Goal: Task Accomplishment & Management: Complete application form

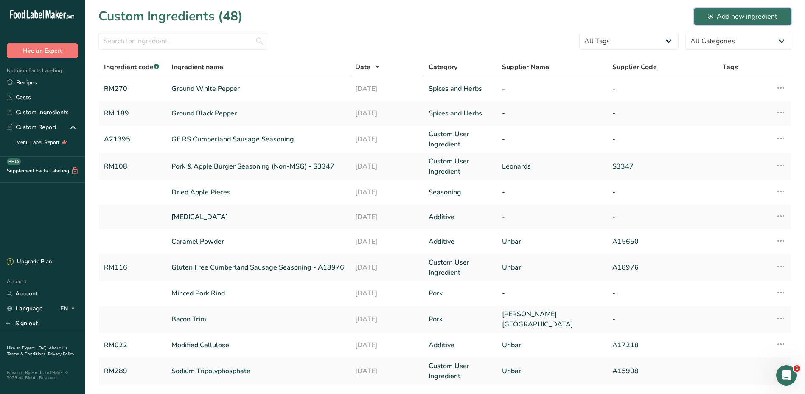
click at [721, 19] on div "Add new ingredient" at bounding box center [743, 16] width 70 height 10
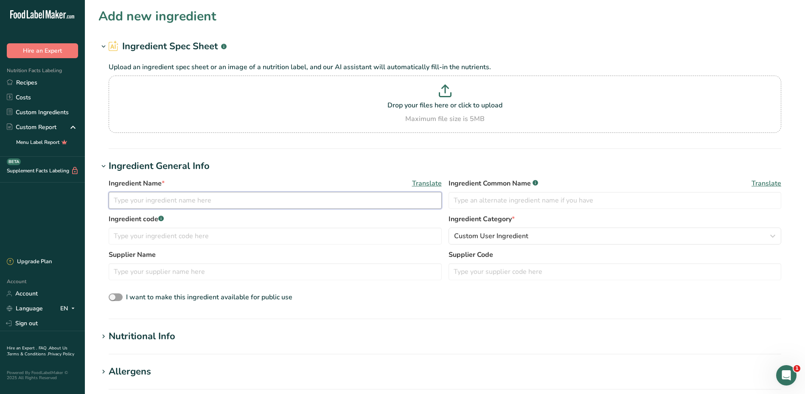
click at [182, 199] on input "text" at bounding box center [275, 200] width 333 height 17
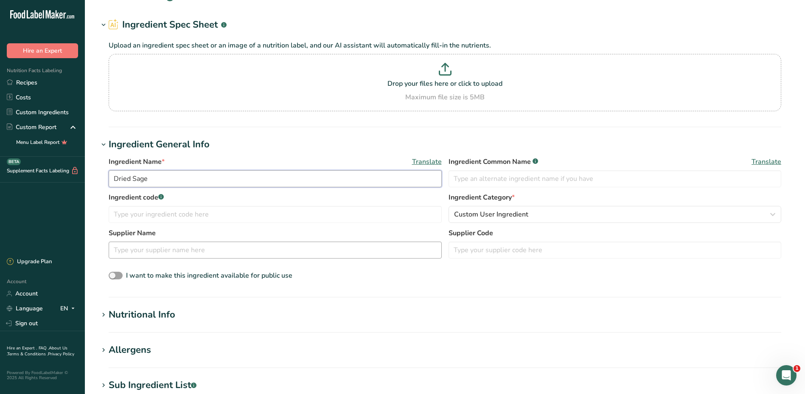
scroll to position [42, 0]
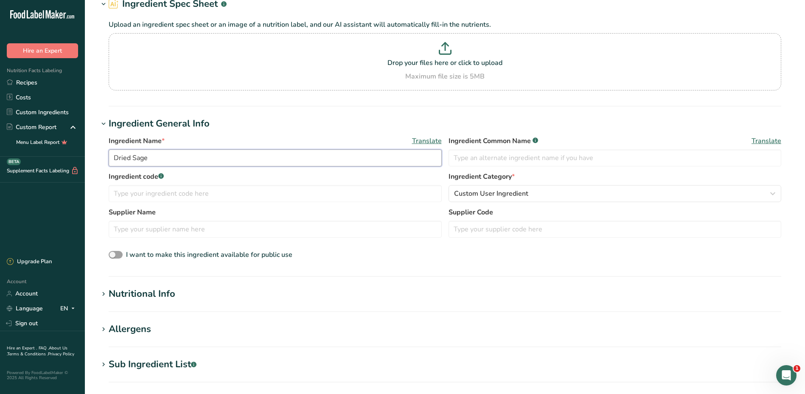
type input "Dried Sage"
click at [107, 296] on span at bounding box center [103, 294] width 10 height 10
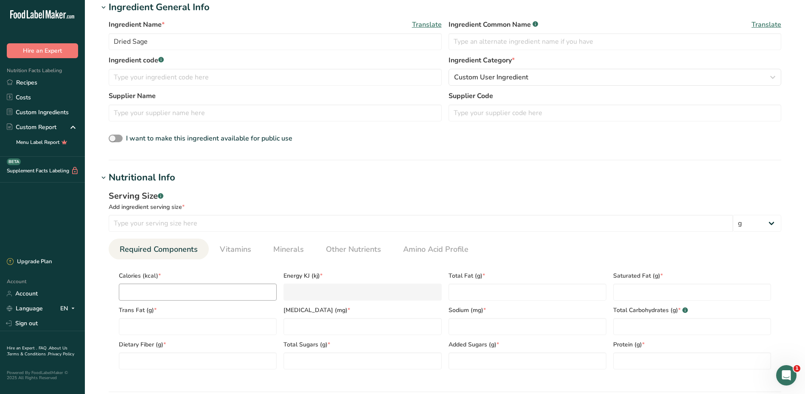
scroll to position [170, 0]
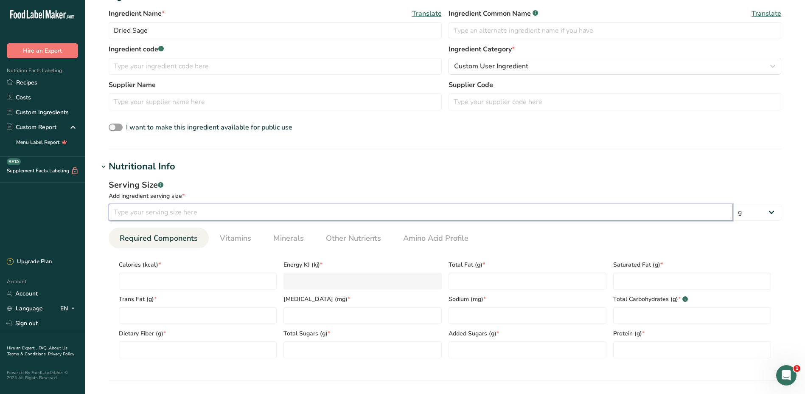
click at [171, 213] on input "number" at bounding box center [421, 212] width 624 height 17
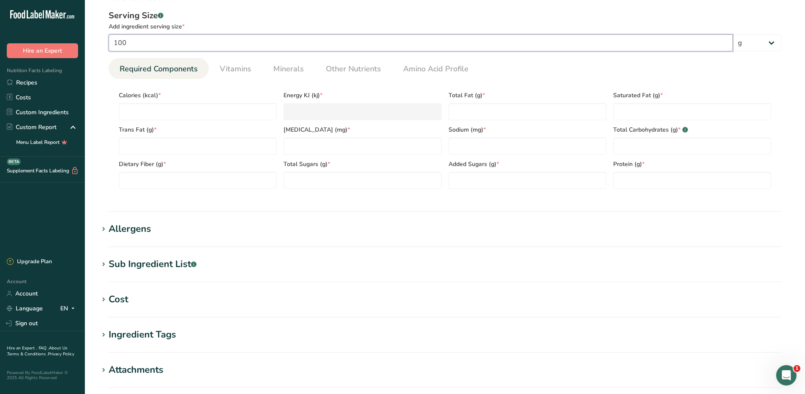
scroll to position [339, 0]
type input "100"
click at [183, 113] on input "number" at bounding box center [198, 111] width 158 height 17
type input "3"
type KJ "12.6"
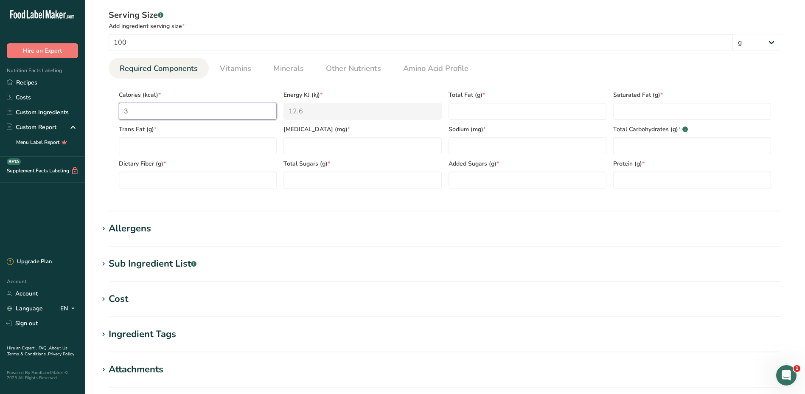
type input "31"
type KJ "129.7"
type input "315"
type KJ "1318"
type input "315"
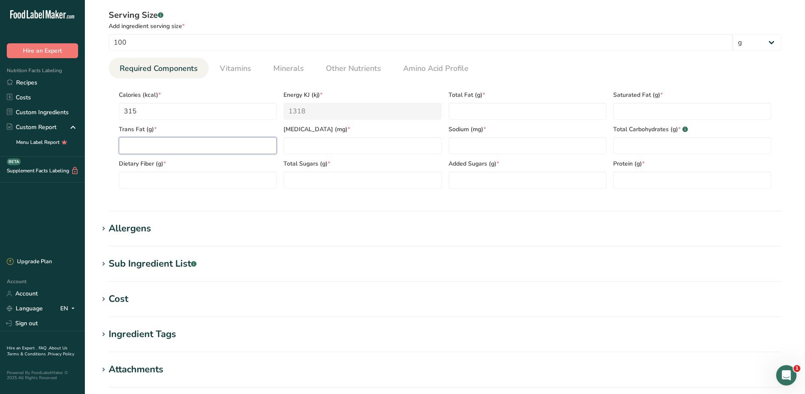
click at [174, 145] on Fat "number" at bounding box center [198, 145] width 158 height 17
type Fat "0"
click at [179, 177] on Fiber "number" at bounding box center [198, 179] width 158 height 17
type Fiber "40.3"
click at [367, 143] on input "number" at bounding box center [362, 145] width 158 height 17
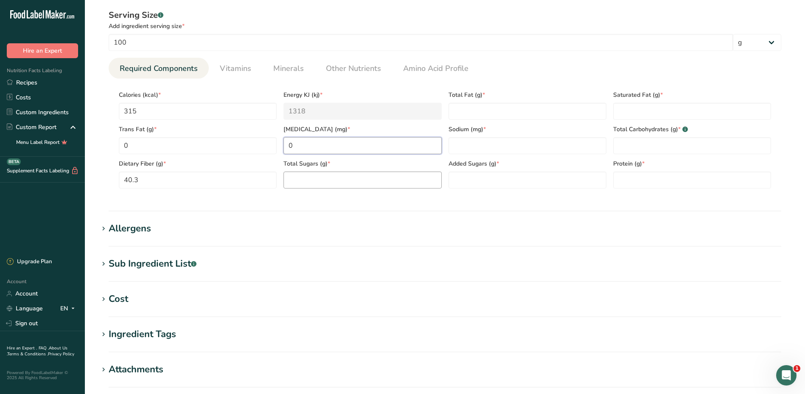
type input "0"
click at [324, 179] on Sugars "number" at bounding box center [362, 179] width 158 height 17
type Sugars "1.71"
click at [517, 177] on Sugars "number" at bounding box center [528, 179] width 158 height 17
type Sugars "0"
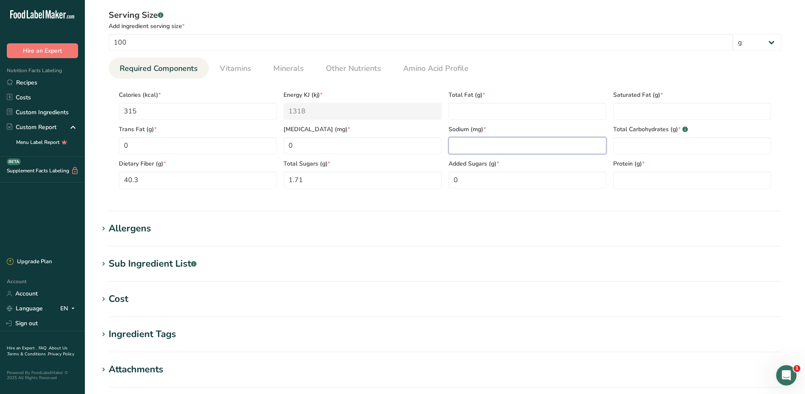
click at [513, 140] on input "number" at bounding box center [528, 145] width 158 height 17
type input "11"
click at [507, 112] on Fat "number" at bounding box center [528, 111] width 158 height 17
type Fat "12.75"
click at [640, 111] on Fat "number" at bounding box center [692, 111] width 158 height 17
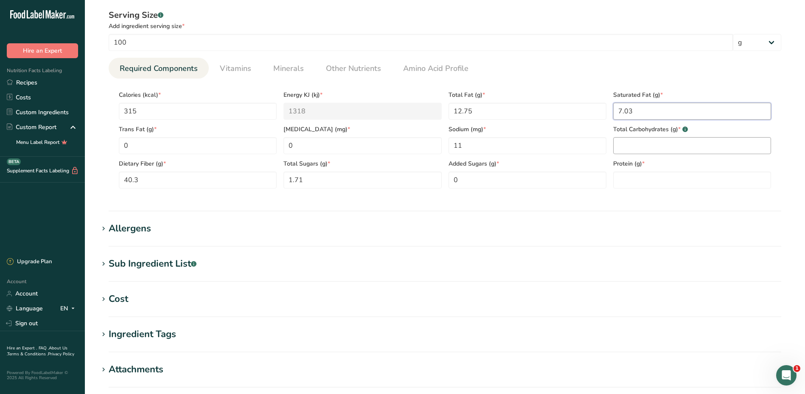
type Fat "7.03"
click at [634, 149] on Carbohydrates "number" at bounding box center [692, 145] width 158 height 17
type Carbohydrates "60.73"
click at [628, 180] on input "number" at bounding box center [692, 179] width 158 height 17
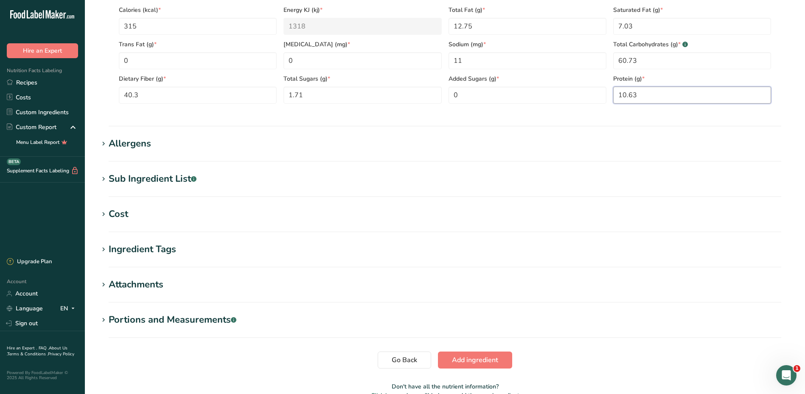
type input "10.63"
click at [414, 266] on hr at bounding box center [445, 266] width 673 height 1
click at [458, 361] on span "Add ingredient" at bounding box center [475, 360] width 46 height 10
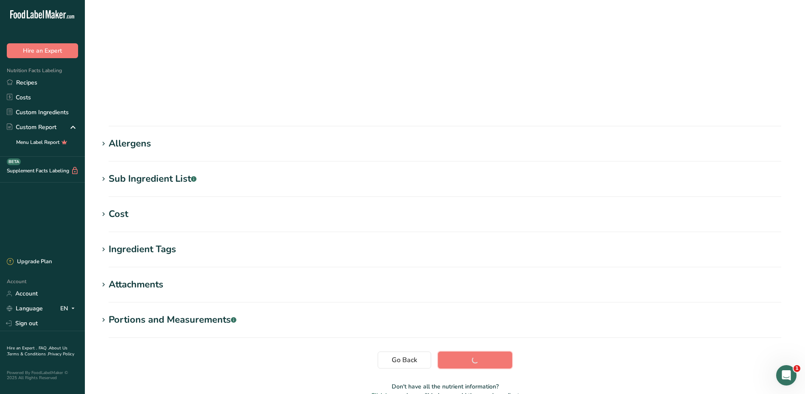
scroll to position [55, 0]
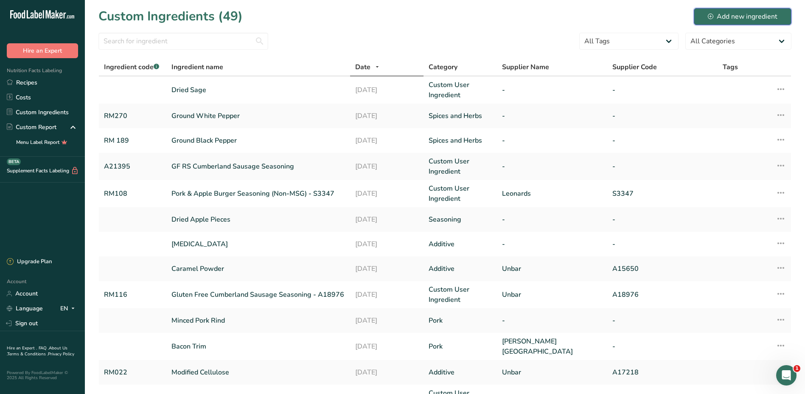
click at [753, 17] on div "Add new ingredient" at bounding box center [743, 16] width 70 height 10
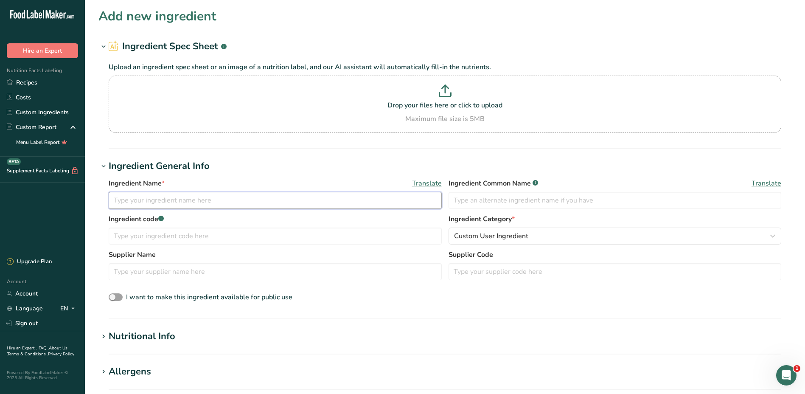
click at [151, 204] on input "text" at bounding box center [275, 200] width 333 height 17
type input "D"
type input "g"
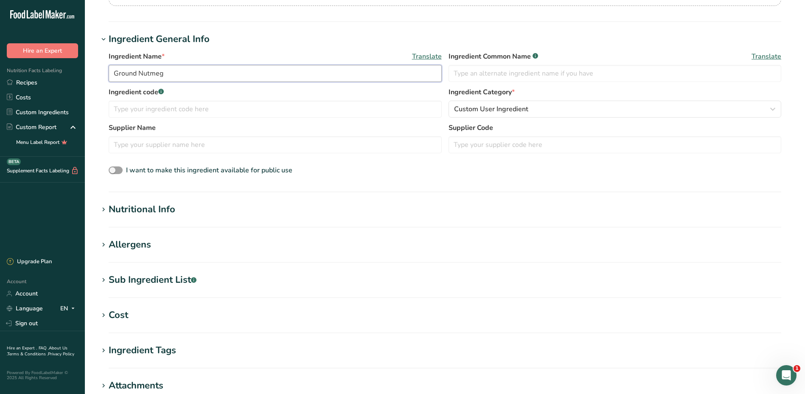
scroll to position [127, 0]
type input "Ground Nutmeg"
click at [103, 211] on icon at bounding box center [104, 209] width 8 height 12
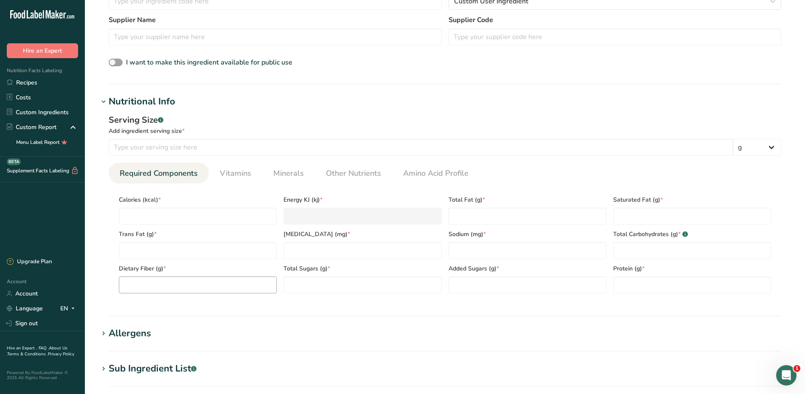
scroll to position [255, 0]
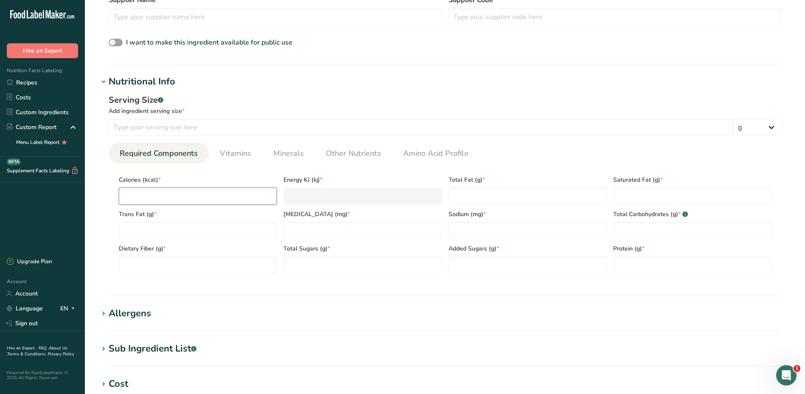
drag, startPoint x: 168, startPoint y: 191, endPoint x: 174, endPoint y: 193, distance: 6.1
click at [168, 192] on input "number" at bounding box center [198, 196] width 158 height 17
click at [192, 233] on Fat "number" at bounding box center [198, 230] width 158 height 17
click at [192, 193] on input "number" at bounding box center [198, 196] width 158 height 17
click at [333, 233] on input "number" at bounding box center [362, 230] width 158 height 17
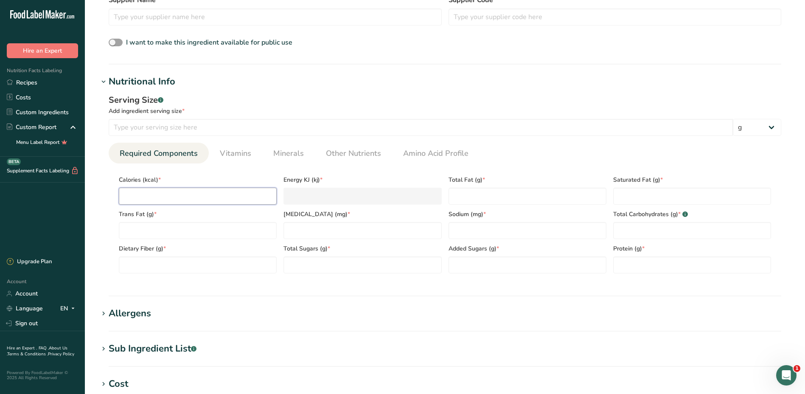
click at [181, 194] on input "number" at bounding box center [198, 196] width 158 height 17
type input "5"
type KJ "20.9"
type input "50"
type KJ "209.2"
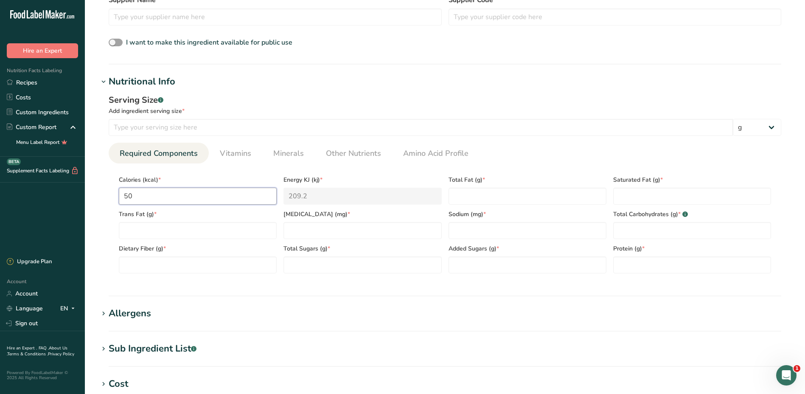
type input "509"
type KJ "2129.7"
type input "509.08"
type KJ "2130"
type input "509.08"
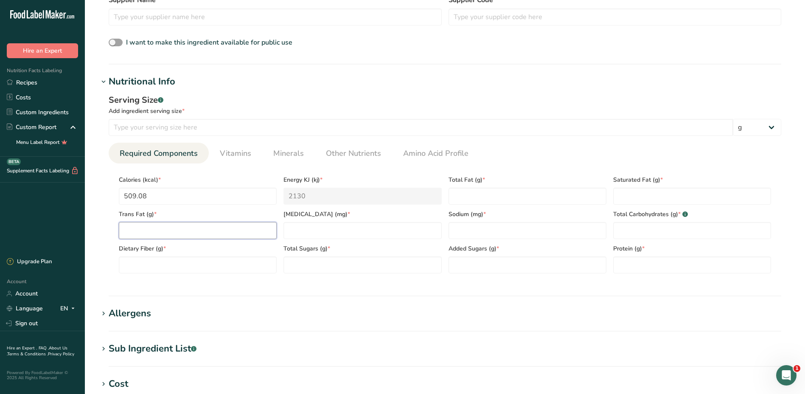
click at [188, 230] on Fat "number" at bounding box center [198, 230] width 158 height 17
type Fat "0"
click at [210, 256] on Fiber "number" at bounding box center [198, 264] width 158 height 17
click at [203, 266] on Fiber "number" at bounding box center [198, 264] width 158 height 17
type Fiber "21"
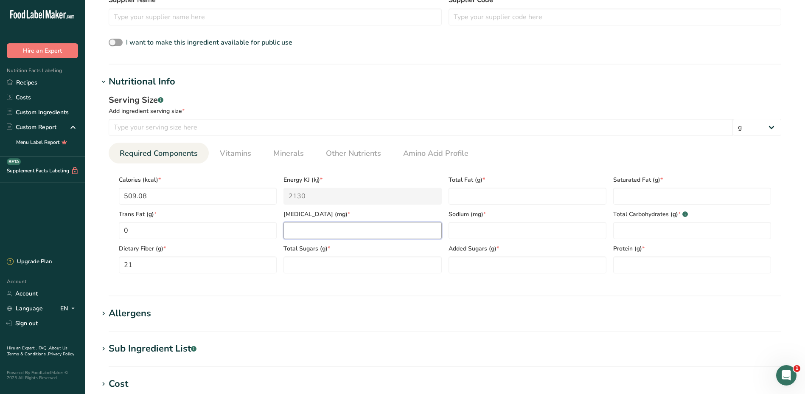
click at [325, 227] on input "number" at bounding box center [362, 230] width 158 height 17
type input "0"
click at [352, 266] on Sugars "number" at bounding box center [362, 264] width 158 height 17
type Sugars "0"
click at [522, 194] on Fat "number" at bounding box center [528, 196] width 158 height 17
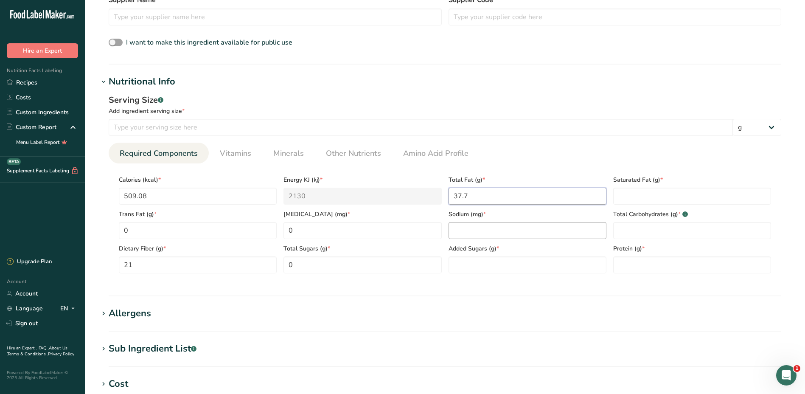
type Fat "37.7"
click at [494, 229] on input "number" at bounding box center [528, 230] width 158 height 17
type input "42"
click at [484, 266] on Sugars "number" at bounding box center [528, 264] width 158 height 17
type Sugars "0"
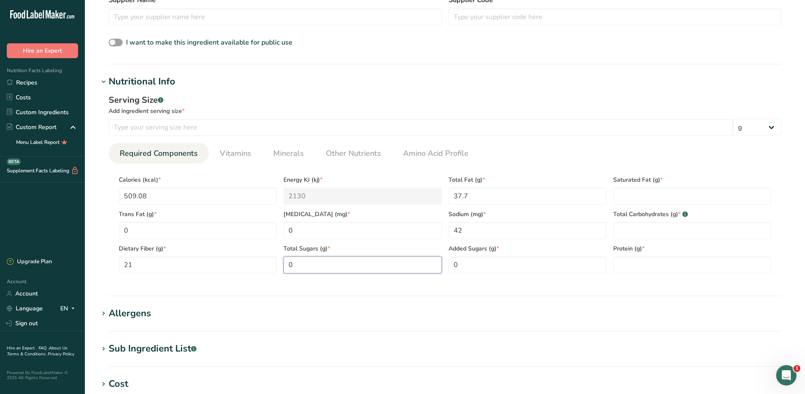
click at [337, 265] on Sugars "0" at bounding box center [362, 264] width 158 height 17
type Sugars "14.9"
click at [638, 198] on Fat "number" at bounding box center [692, 196] width 158 height 17
type Fat "1.82"
click at [644, 231] on Carbohydrates "number" at bounding box center [692, 230] width 158 height 17
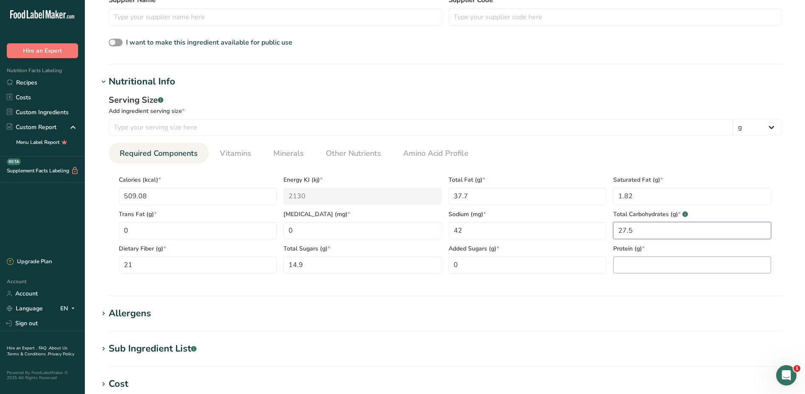
type Carbohydrates "27.5"
click at [664, 261] on input "number" at bounding box center [692, 264] width 158 height 17
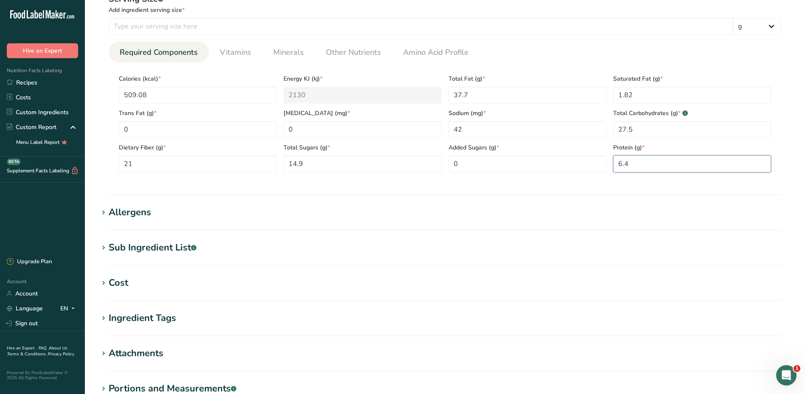
scroll to position [382, 0]
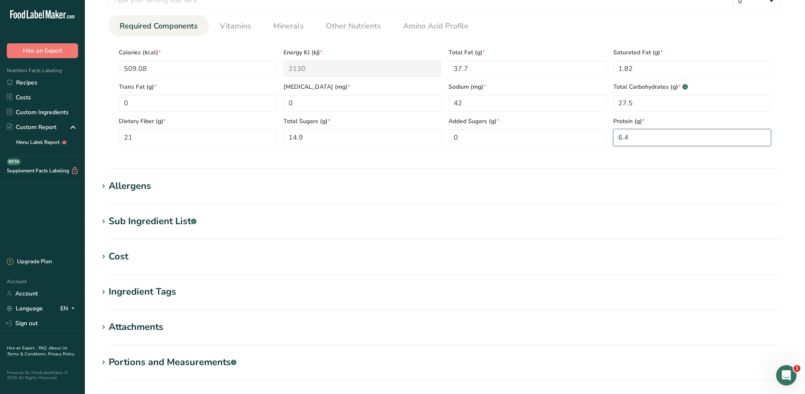
type input "6.4"
click at [278, 223] on h1 "Sub Ingredient List .a-a{fill:#347362;}.b-a{fill:#fff;}" at bounding box center [444, 221] width 693 height 14
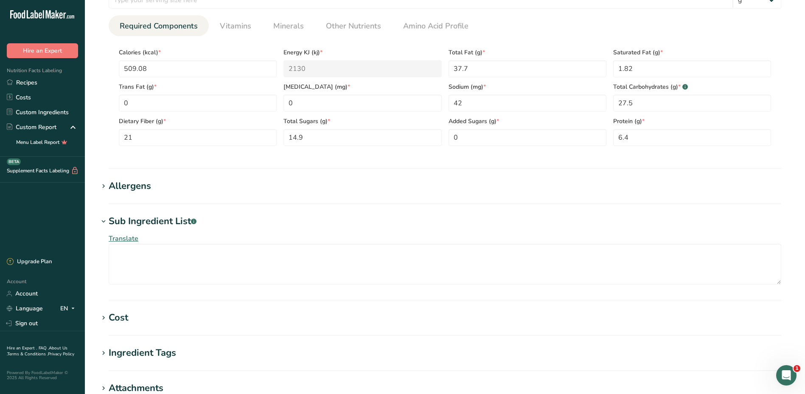
click at [111, 189] on div "Allergens" at bounding box center [130, 186] width 42 height 14
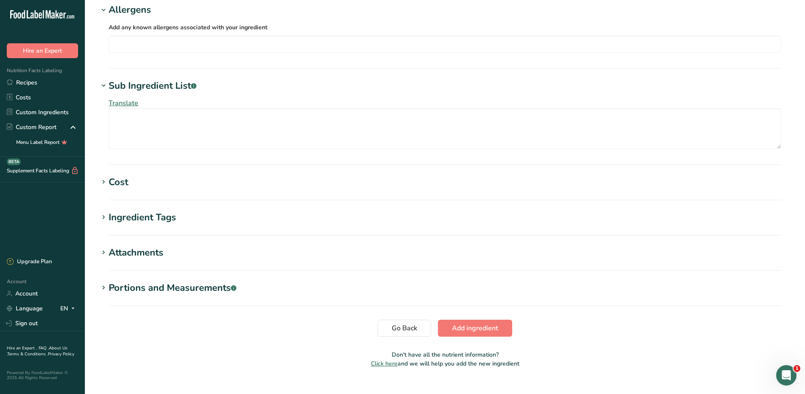
scroll to position [276, 0]
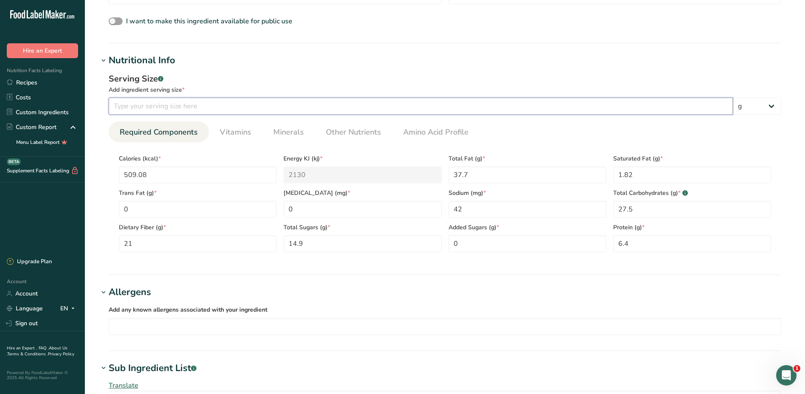
click at [210, 108] on input "number" at bounding box center [421, 106] width 624 height 17
type input "10"
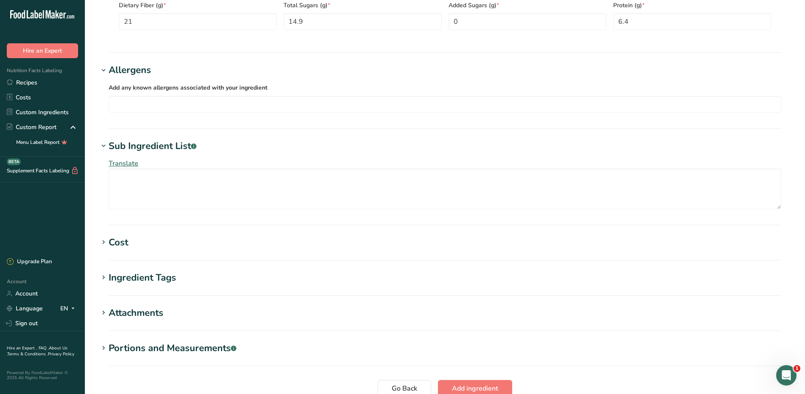
scroll to position [573, 0]
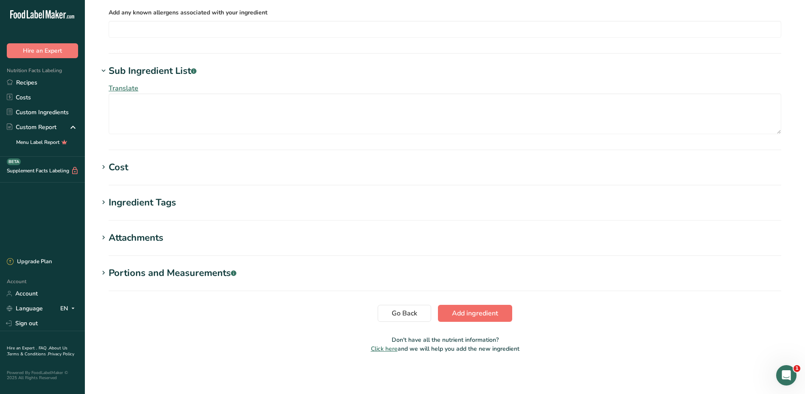
type input "100"
click at [463, 315] on span "Add ingredient" at bounding box center [475, 313] width 46 height 10
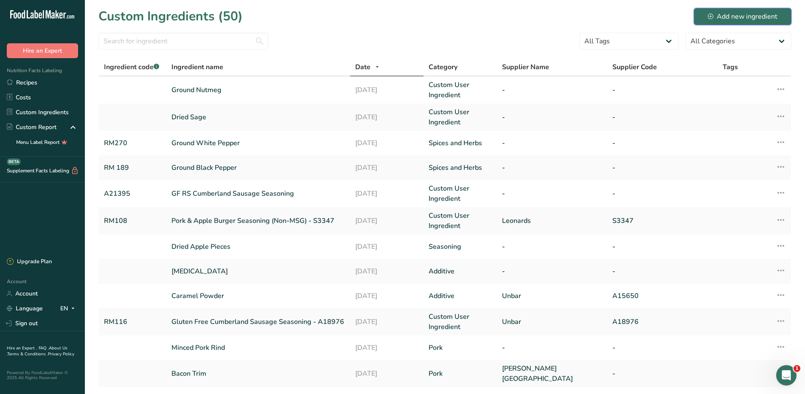
click at [733, 16] on div "Add new ingredient" at bounding box center [743, 16] width 70 height 10
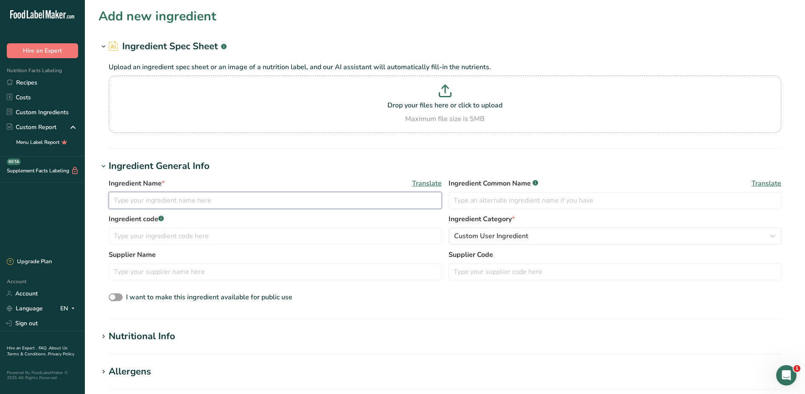
click at [185, 204] on input "text" at bounding box center [275, 200] width 333 height 17
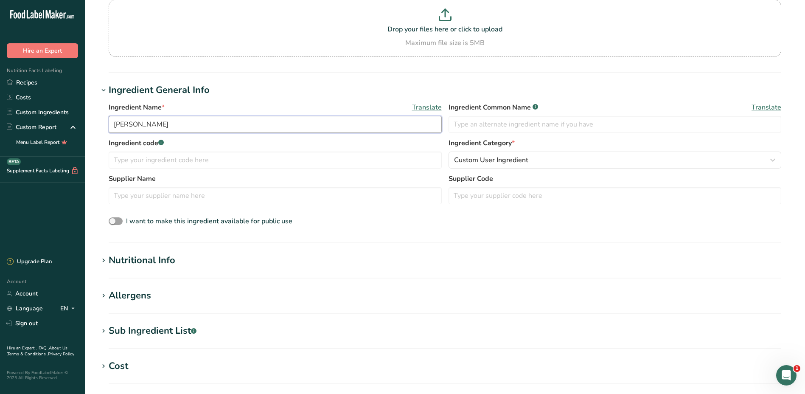
scroll to position [85, 0]
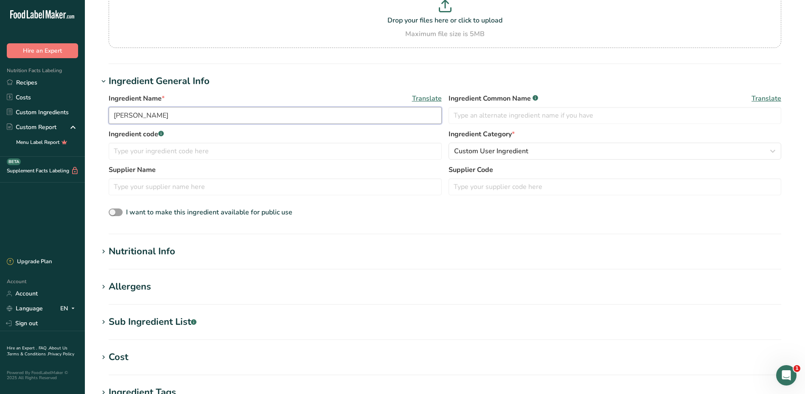
type input "[PERSON_NAME]"
click at [103, 252] on icon at bounding box center [104, 252] width 8 height 12
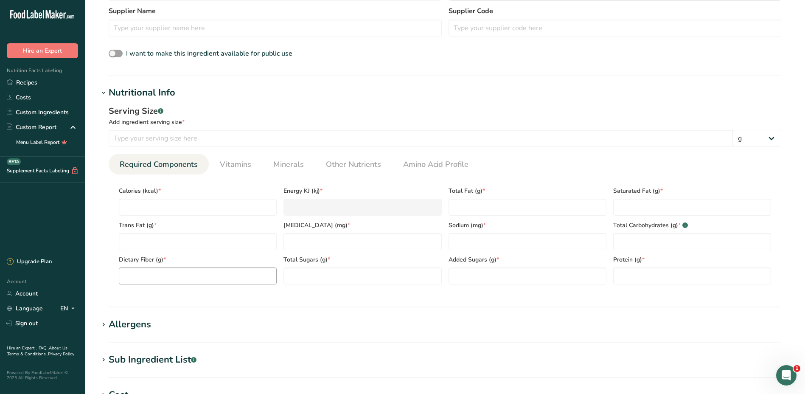
scroll to position [255, 0]
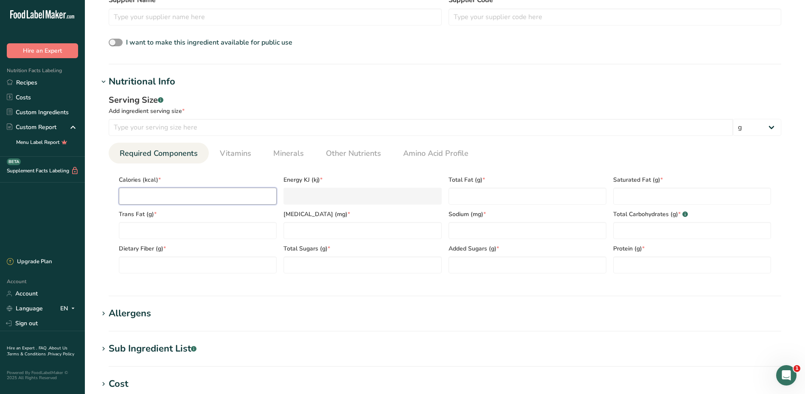
click at [194, 194] on input "number" at bounding box center [198, 196] width 158 height 17
type input "4"
type KJ "16.7"
type input "47"
type KJ "196.6"
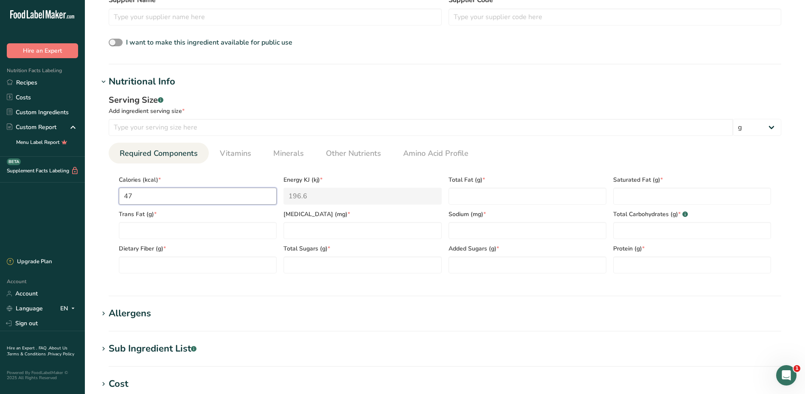
type input "474"
type KJ "1983.2"
type input "47"
type KJ "196.6"
type input "475"
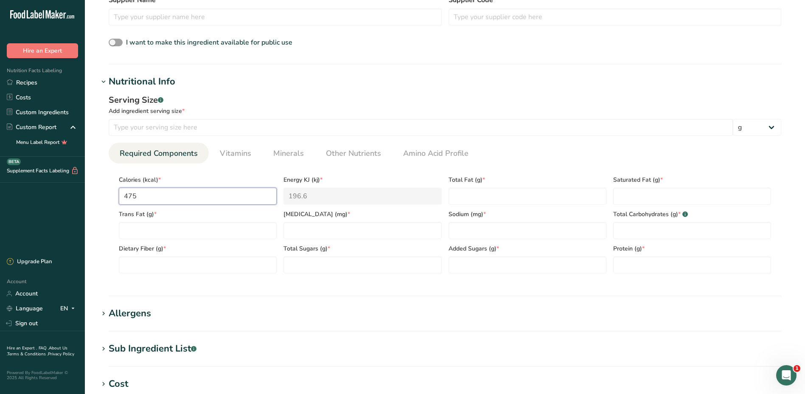
type KJ "1987.4"
type input "475"
click at [164, 238] on Fat "number" at bounding box center [198, 230] width 158 height 17
type Fat "0"
click at [163, 264] on Fiber "number" at bounding box center [198, 264] width 158 height 17
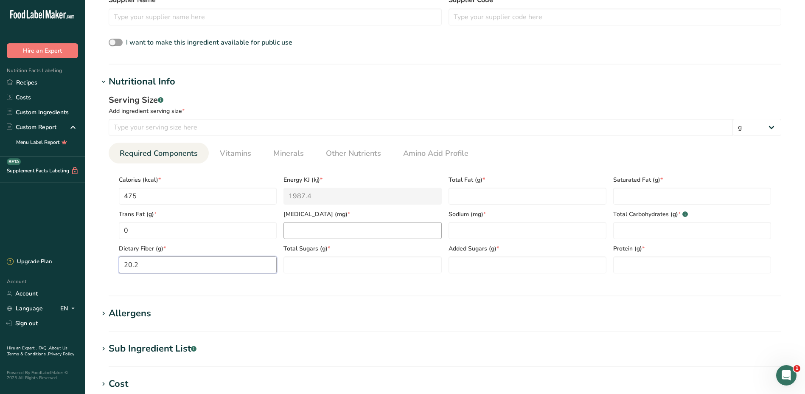
type Fiber "20.2"
click at [323, 231] on input "number" at bounding box center [362, 230] width 158 height 17
type input "0"
click at [336, 270] on Sugars "number" at bounding box center [362, 264] width 158 height 17
type Sugars "0"
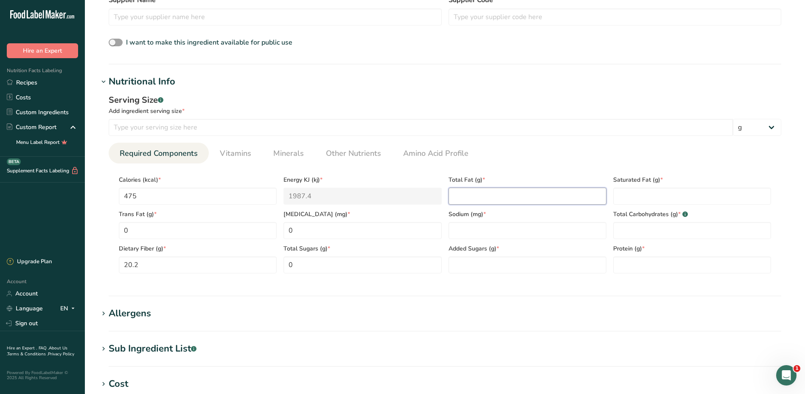
click at [504, 192] on Fat "number" at bounding box center [528, 196] width 158 height 17
type Fat "32.28"
click at [486, 231] on input "number" at bounding box center [528, 230] width 158 height 17
type input "80"
click at [507, 272] on Sugars "number" at bounding box center [528, 264] width 158 height 17
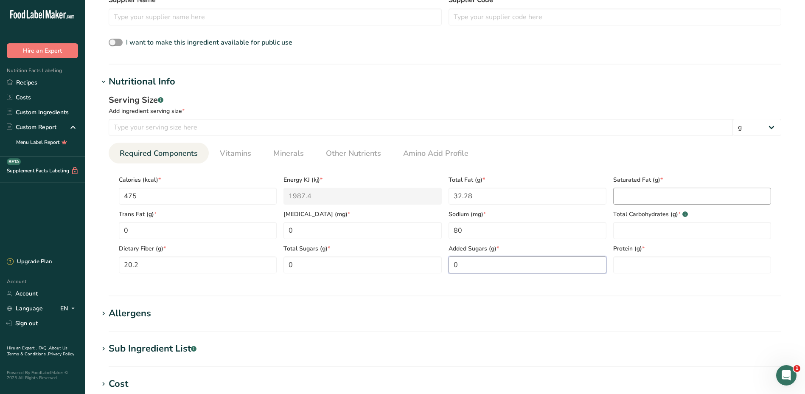
type Sugars "0"
click at [646, 195] on Fat "number" at bounding box center [692, 196] width 158 height 17
type Fat "9.51"
click at [651, 224] on Carbohydrates "number" at bounding box center [692, 230] width 158 height 17
type Carbohydrates "50.50"
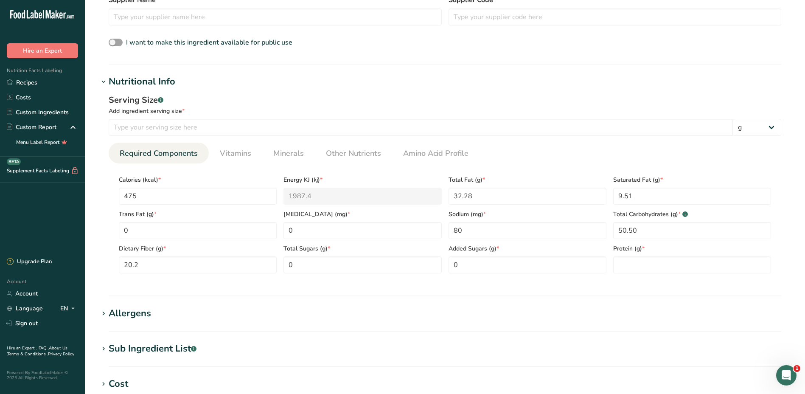
click at [636, 275] on section "Calories (kcal) * 475 Energy KJ (kj) * 1987.4 Total Fat (g) * 32.28 Saturated F…" at bounding box center [445, 221] width 673 height 117
click at [640, 265] on input "number" at bounding box center [692, 264] width 158 height 17
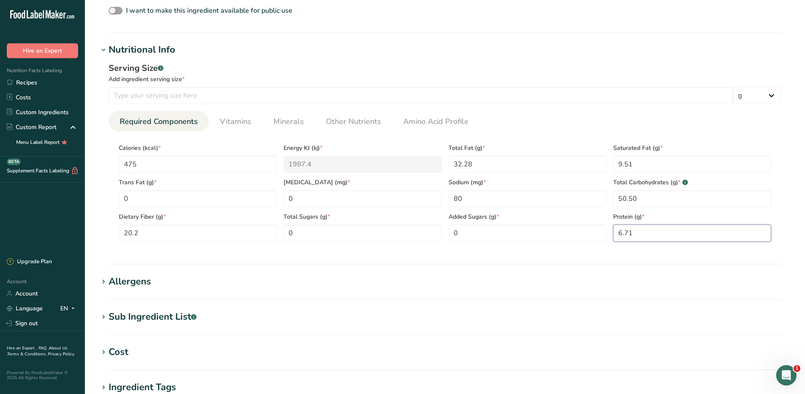
scroll to position [85, 0]
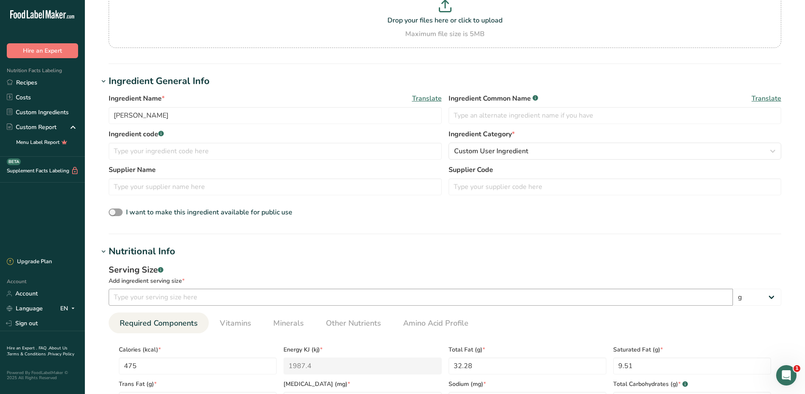
type input "6.71"
drag, startPoint x: 185, startPoint y: 298, endPoint x: 197, endPoint y: 296, distance: 12.1
click at [188, 298] on input "number" at bounding box center [421, 297] width 624 height 17
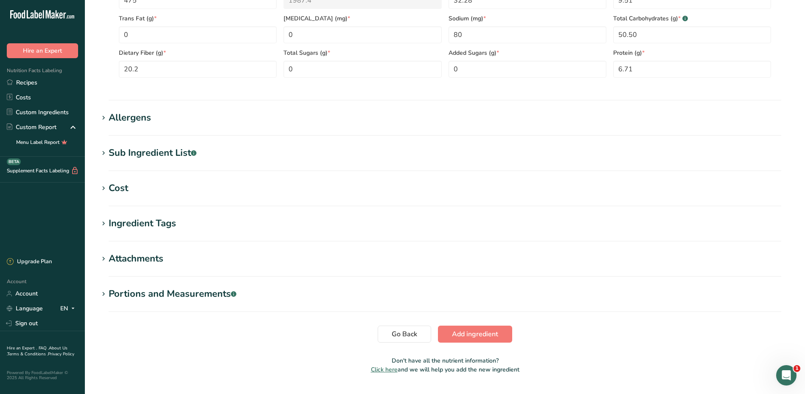
scroll to position [471, 0]
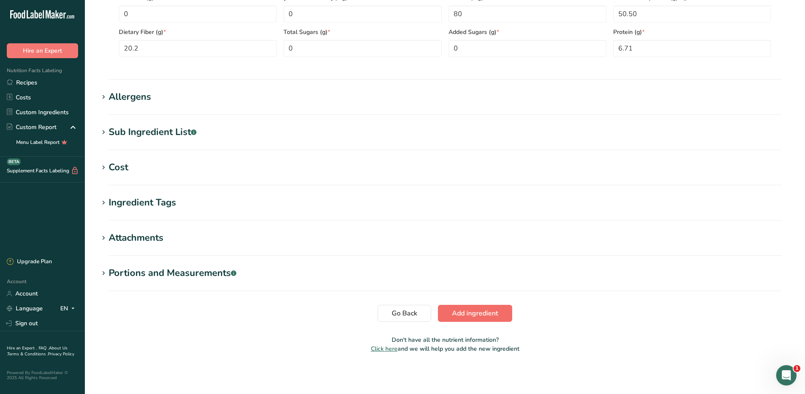
type input "100"
click at [468, 315] on span "Add ingredient" at bounding box center [475, 313] width 46 height 10
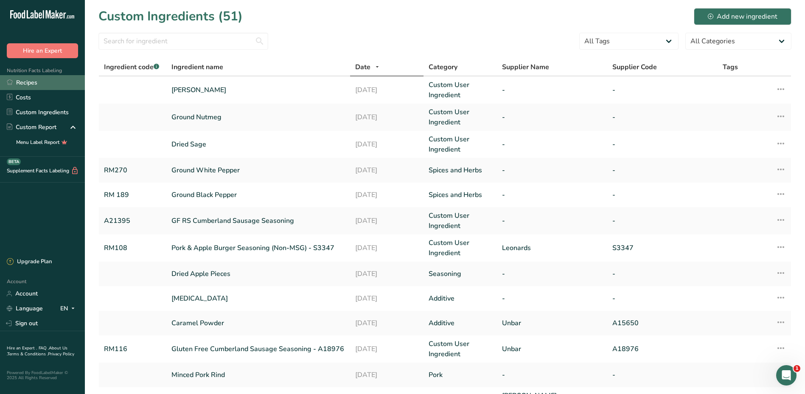
click at [27, 80] on link "Recipes" at bounding box center [42, 82] width 85 height 15
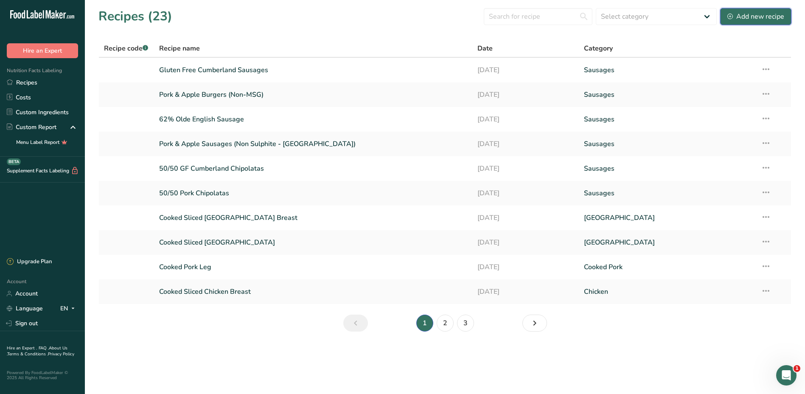
click at [750, 18] on div "Add new recipe" at bounding box center [755, 16] width 57 height 10
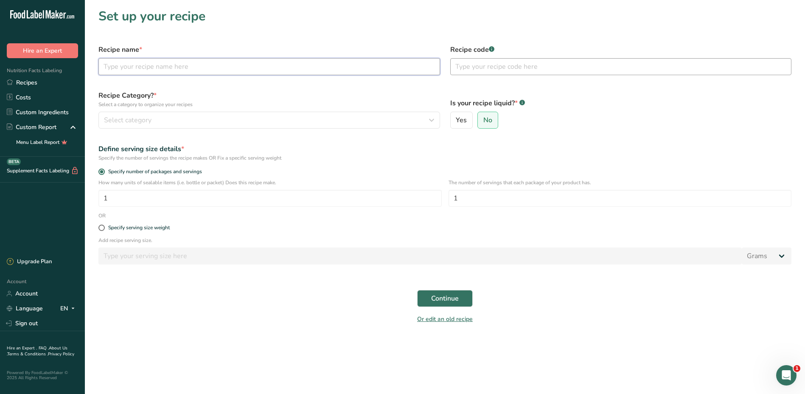
drag, startPoint x: 182, startPoint y: 67, endPoint x: 471, endPoint y: 71, distance: 289.4
click at [182, 67] on input "text" at bounding box center [269, 66] width 342 height 17
type input "Red Tractor Reduced Salt Sausage"
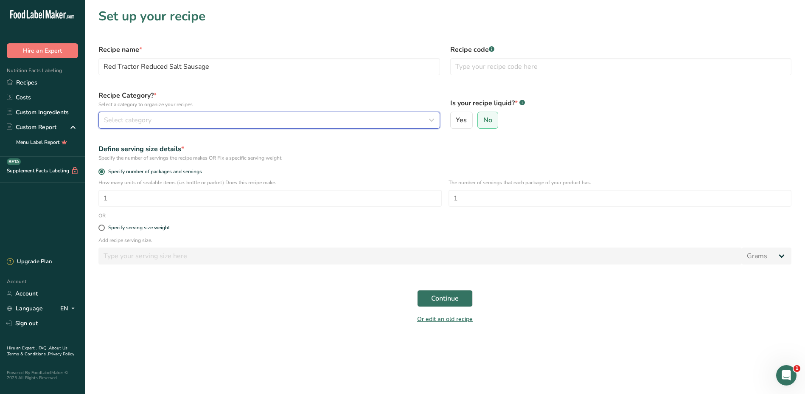
click at [432, 122] on icon "button" at bounding box center [431, 119] width 10 height 15
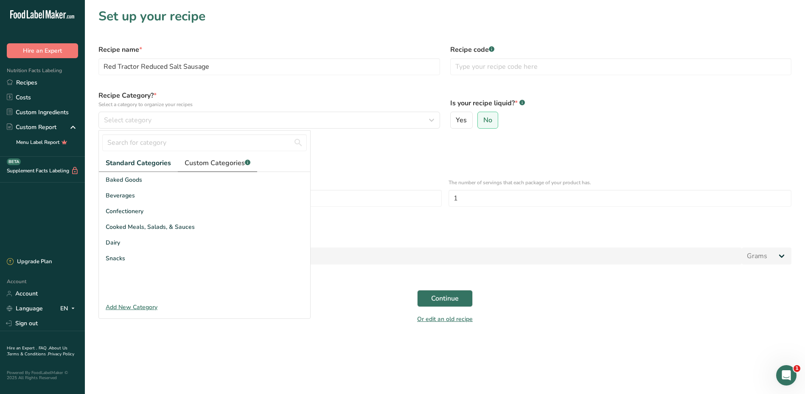
click at [228, 163] on span "Custom Categories .a-a{fill:#347362;}.b-a{fill:#fff;}" at bounding box center [218, 163] width 66 height 10
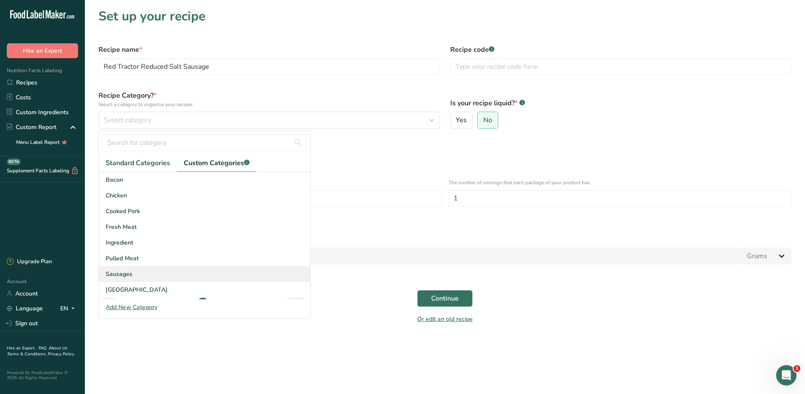
click at [132, 275] on div "Sausages" at bounding box center [204, 274] width 211 height 16
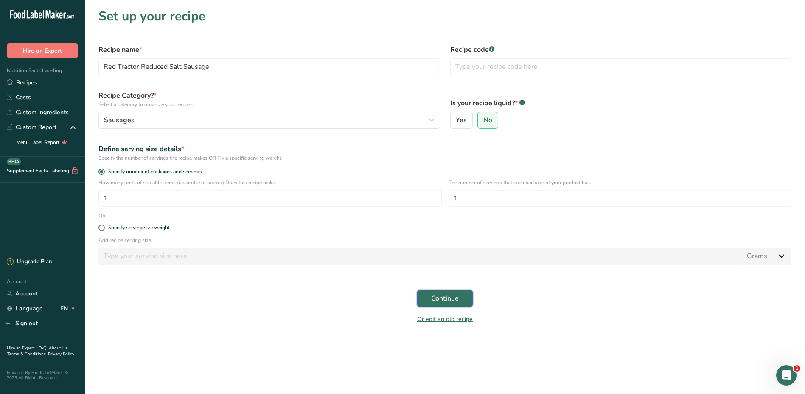
click at [439, 297] on span "Continue" at bounding box center [445, 298] width 28 height 10
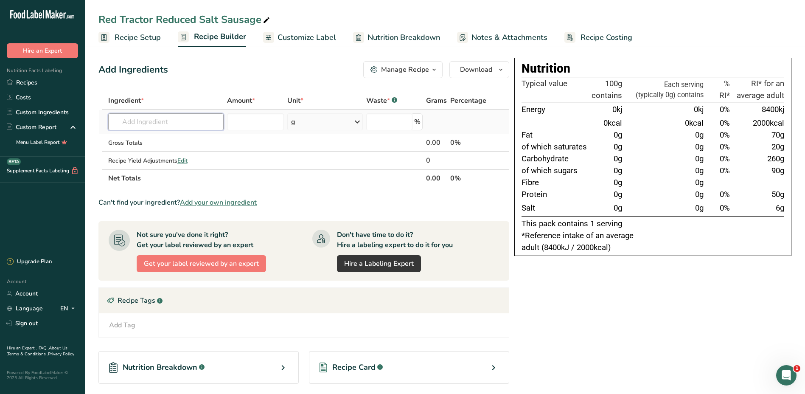
click at [162, 125] on input "text" at bounding box center [166, 121] width 116 height 17
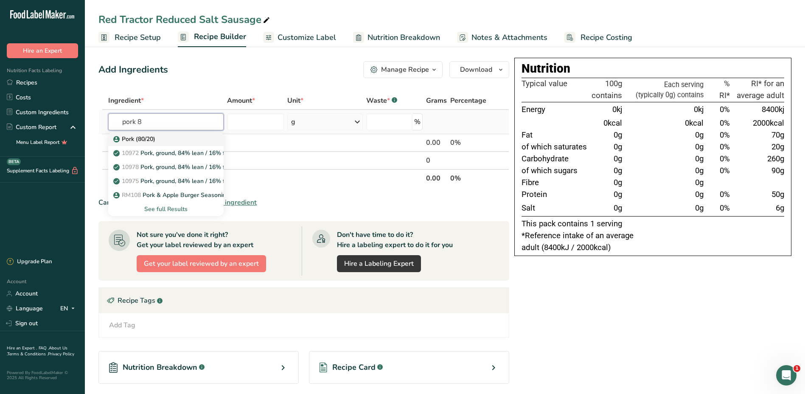
type input "pork 8"
click at [135, 138] on p "Pork (80/20)" at bounding box center [135, 139] width 40 height 9
type input "Pork (80/20)"
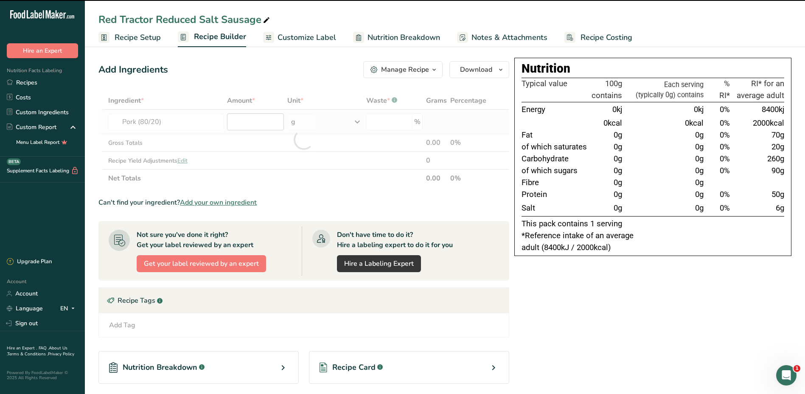
type input "0"
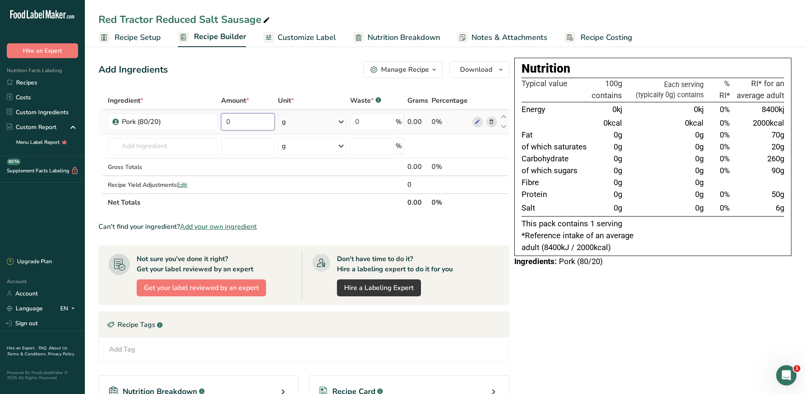
click at [255, 123] on input "0" at bounding box center [247, 121] width 53 height 17
type input "0.5"
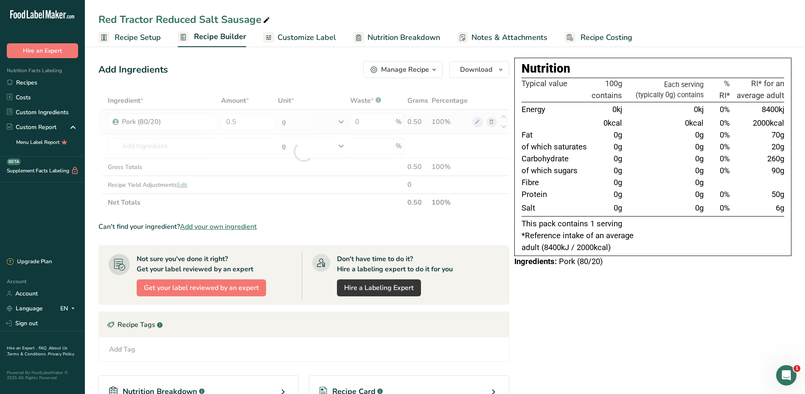
click at [282, 124] on div "Ingredient * Amount * Unit * Waste * .a-a{fill:#347362;}.b-a{fill:#fff;} Grams …" at bounding box center [303, 152] width 411 height 120
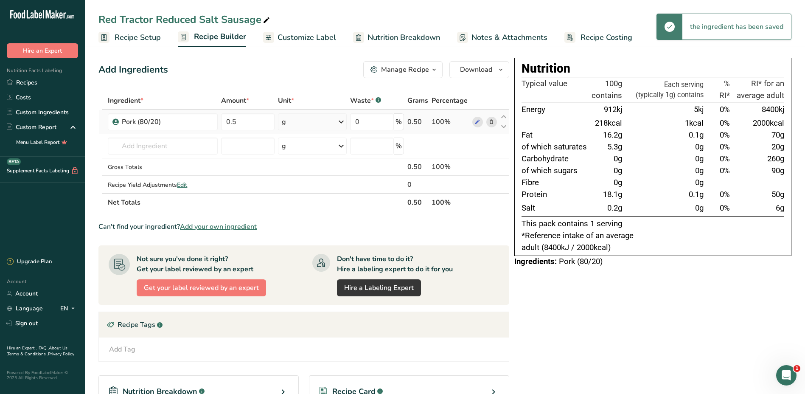
click at [343, 121] on icon at bounding box center [341, 121] width 10 height 15
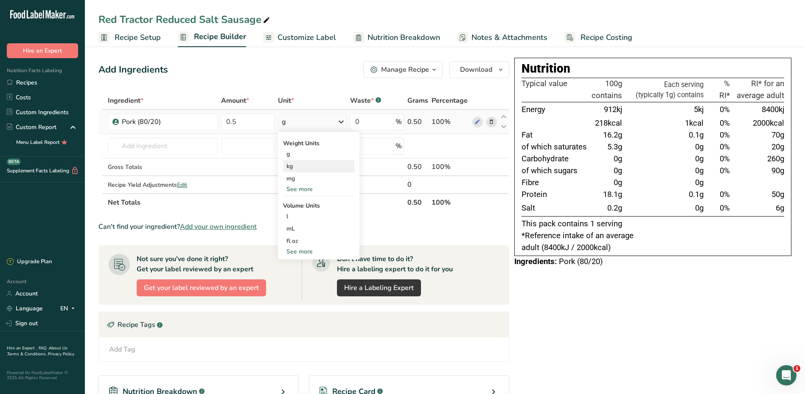
click at [302, 167] on div "kg" at bounding box center [318, 166] width 71 height 12
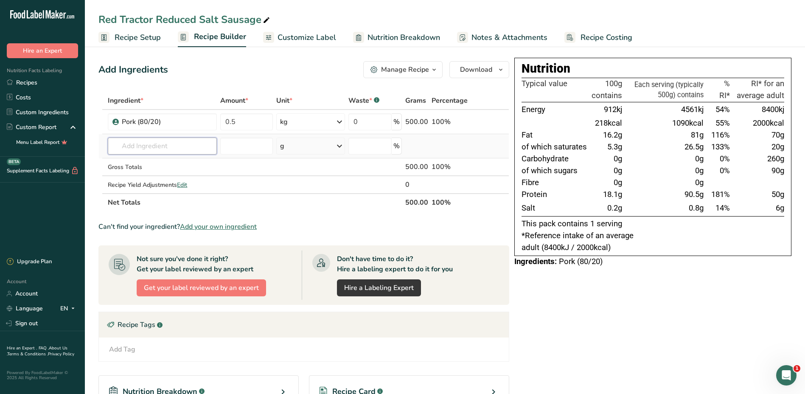
click at [162, 147] on input "text" at bounding box center [162, 145] width 109 height 17
type input "pinhead"
click at [168, 166] on p "RM059 Pinhead [PERSON_NAME]" at bounding box center [164, 163] width 99 height 9
type input "Pinhead [PERSON_NAME]"
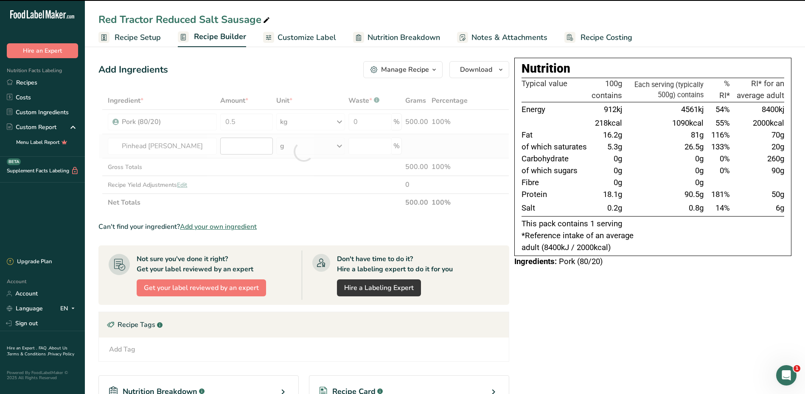
type input "0"
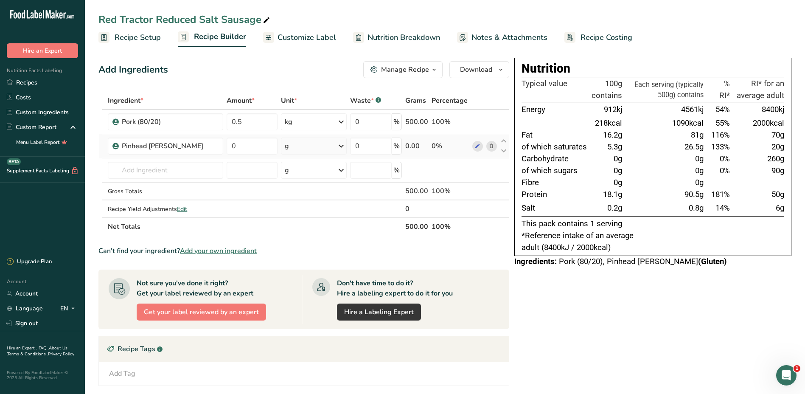
click at [339, 149] on icon at bounding box center [341, 145] width 10 height 15
click at [303, 188] on div "kg" at bounding box center [321, 190] width 71 height 12
click at [236, 146] on input "0" at bounding box center [252, 145] width 51 height 17
type input "0.05"
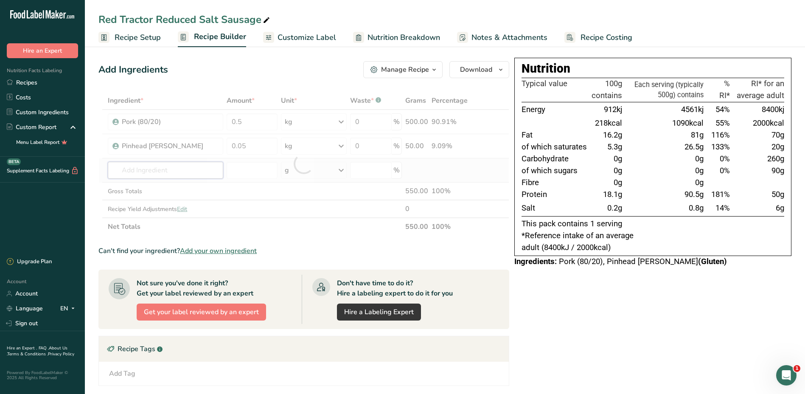
click at [180, 173] on div "Ingredient * Amount * Unit * Waste * .a-a{fill:#347362;}.b-a{fill:#fff;} Grams …" at bounding box center [303, 164] width 411 height 144
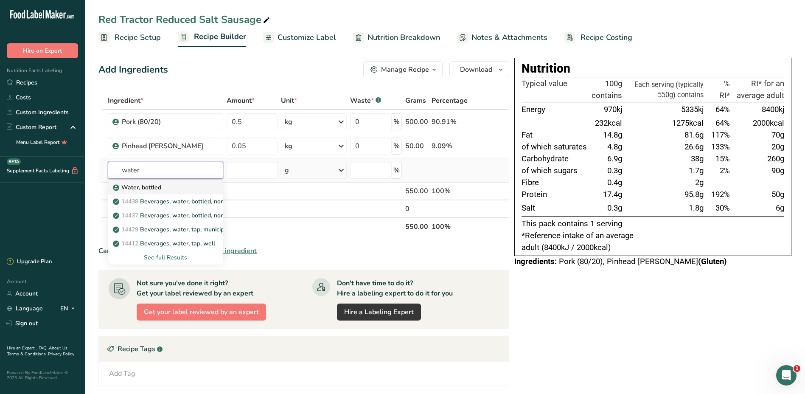
type input "water"
click at [164, 188] on div "Water, bottled" at bounding box center [159, 187] width 88 height 9
type input "Water, bottled"
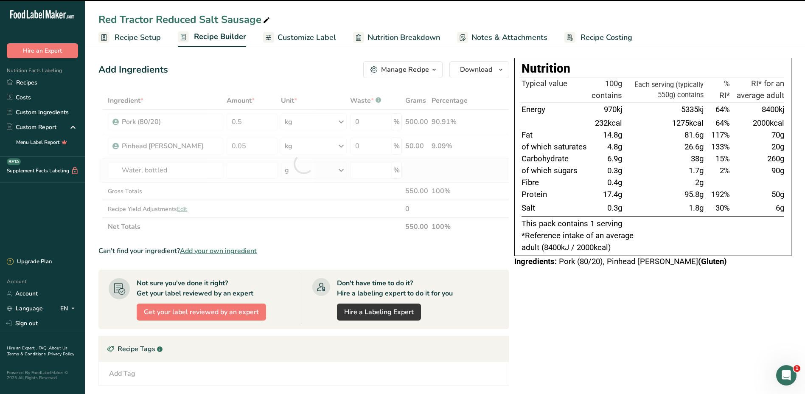
type input "0"
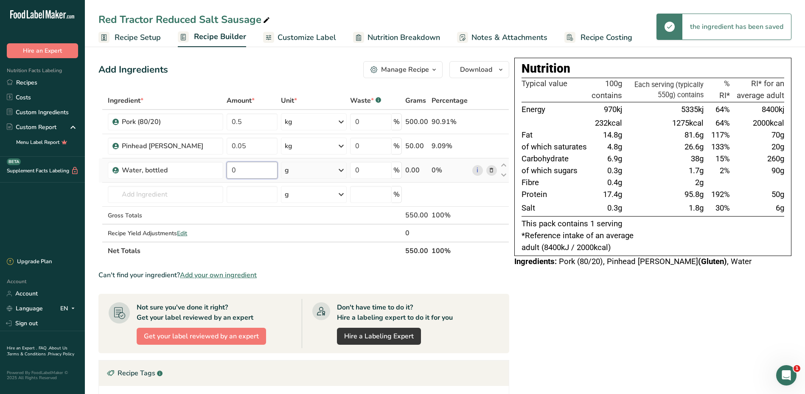
click at [247, 168] on input "0" at bounding box center [252, 170] width 51 height 17
type input "0.10"
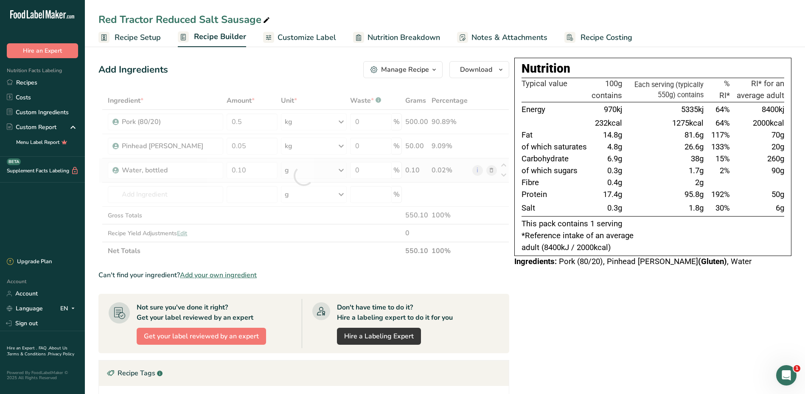
click at [341, 171] on div "Ingredient * Amount * Unit * Waste * .a-a{fill:#347362;}.b-a{fill:#fff;} Grams …" at bounding box center [303, 176] width 411 height 168
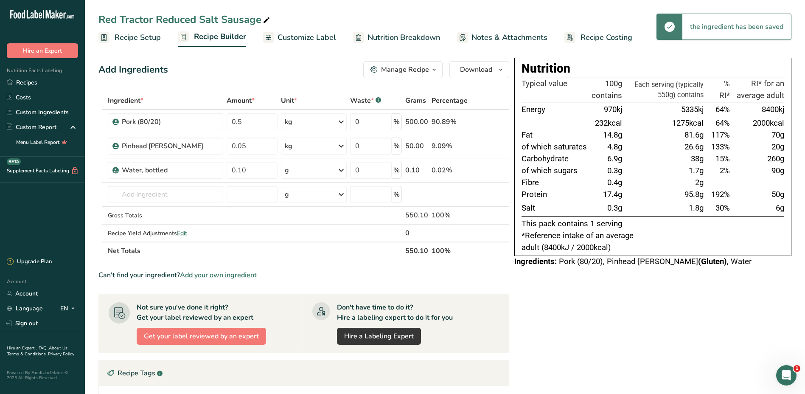
click at [340, 171] on icon at bounding box center [341, 170] width 10 height 15
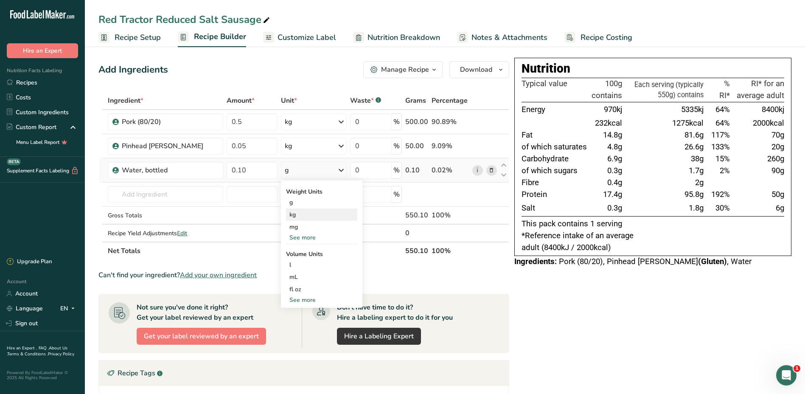
click at [292, 213] on div "kg" at bounding box center [321, 214] width 71 height 12
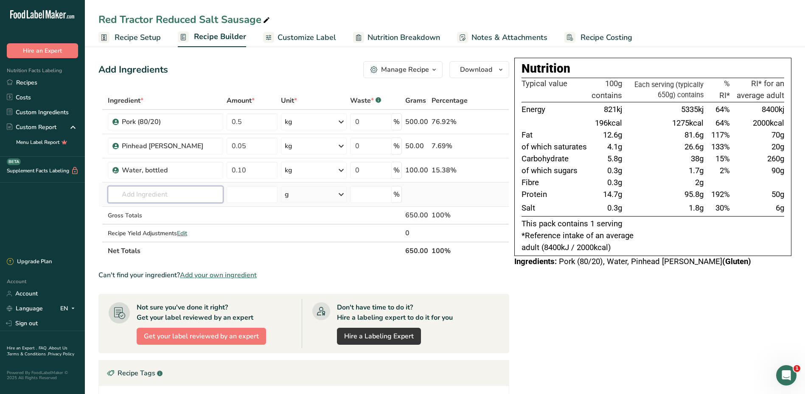
click at [171, 196] on input "text" at bounding box center [165, 194] width 115 height 17
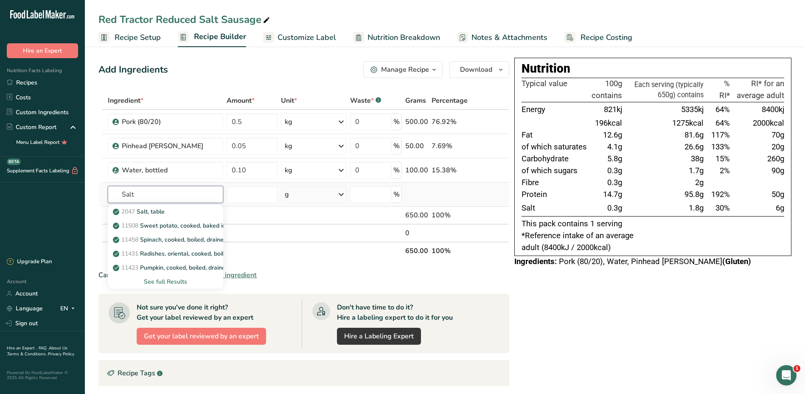
type input "Salt"
click at [340, 194] on icon at bounding box center [341, 194] width 10 height 15
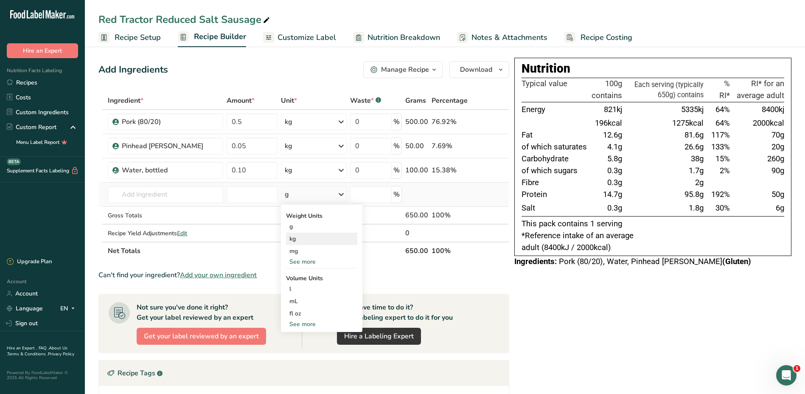
click at [298, 239] on div "kg" at bounding box center [321, 239] width 71 height 12
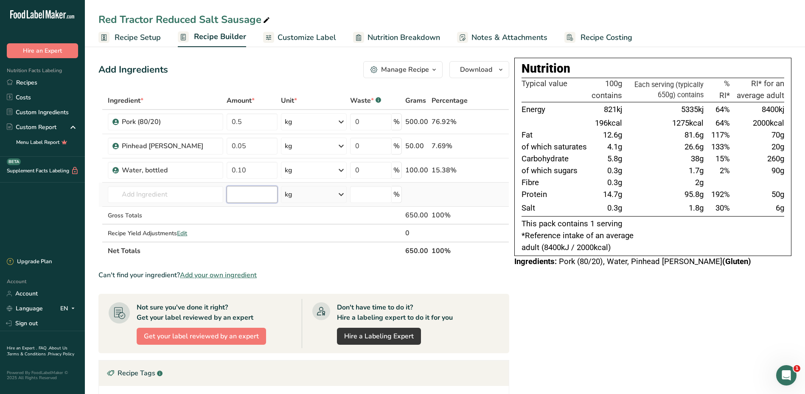
click at [258, 197] on input "number" at bounding box center [252, 194] width 51 height 17
click at [197, 199] on input "text" at bounding box center [165, 194] width 115 height 17
type input "pdv"
click at [171, 215] on div "RM123 PDV Salt" at bounding box center [159, 211] width 88 height 9
type input "PDV Salt"
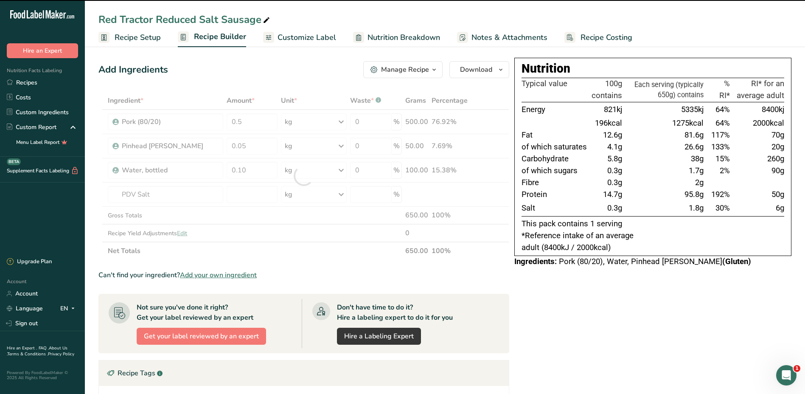
type input "0"
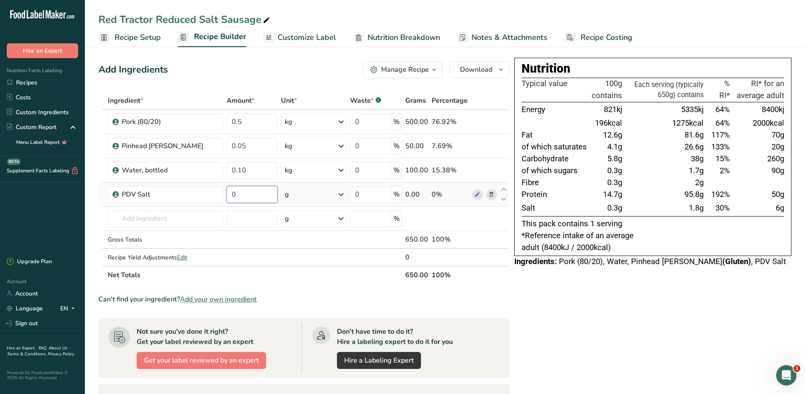
click at [237, 193] on input "0" at bounding box center [252, 194] width 51 height 17
type input "0.005"
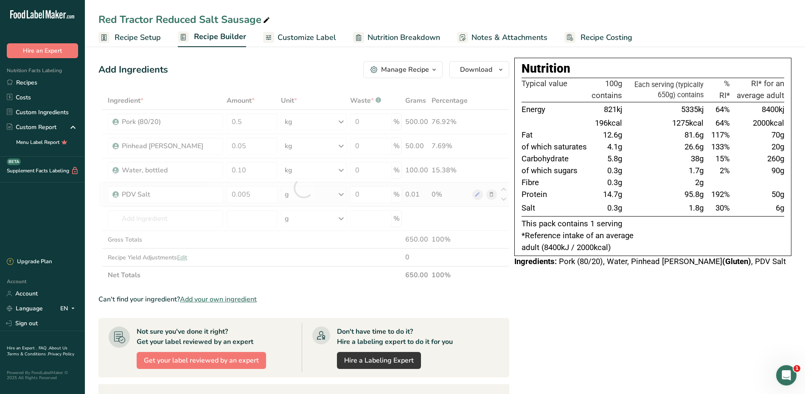
click at [341, 195] on div "Ingredient * Amount * Unit * Waste * .a-a{fill:#347362;}.b-a{fill:#fff;} Grams …" at bounding box center [303, 188] width 411 height 192
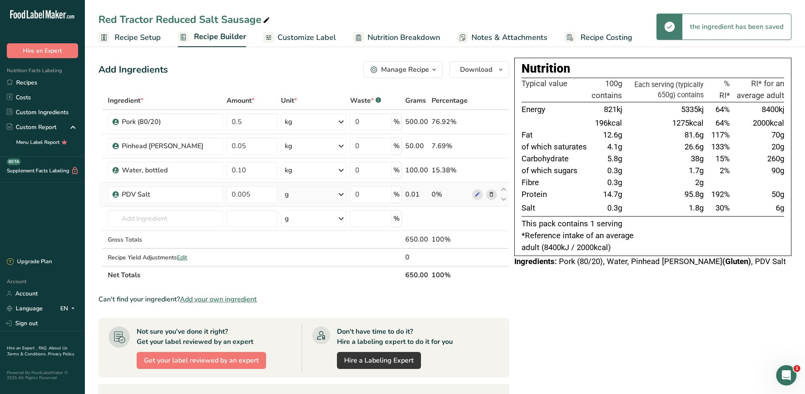
click at [339, 195] on icon at bounding box center [341, 194] width 10 height 15
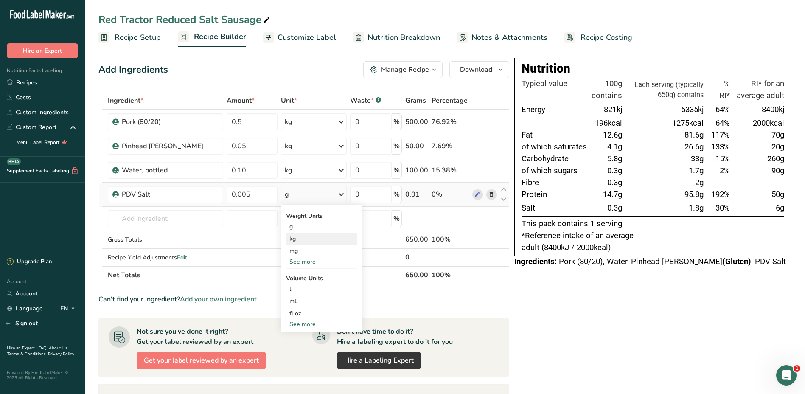
click at [299, 237] on div "kg" at bounding box center [321, 239] width 71 height 12
click at [177, 222] on input "text" at bounding box center [165, 218] width 115 height 17
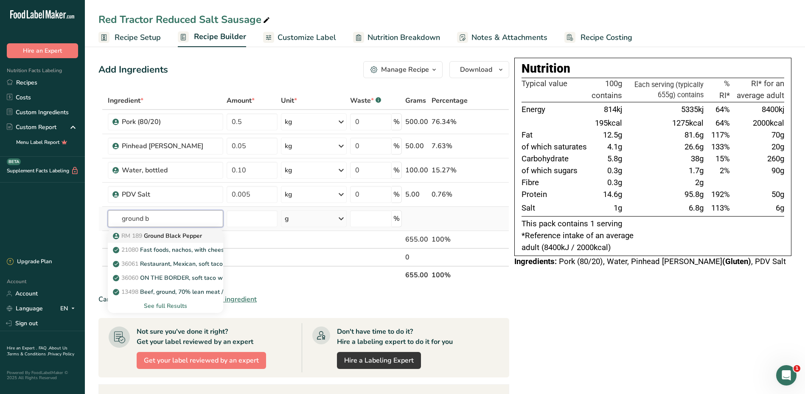
type input "ground b"
click at [176, 236] on p "RM 189 Ground Black Pepper" at bounding box center [158, 235] width 87 height 9
type input "Ground Black Pepper"
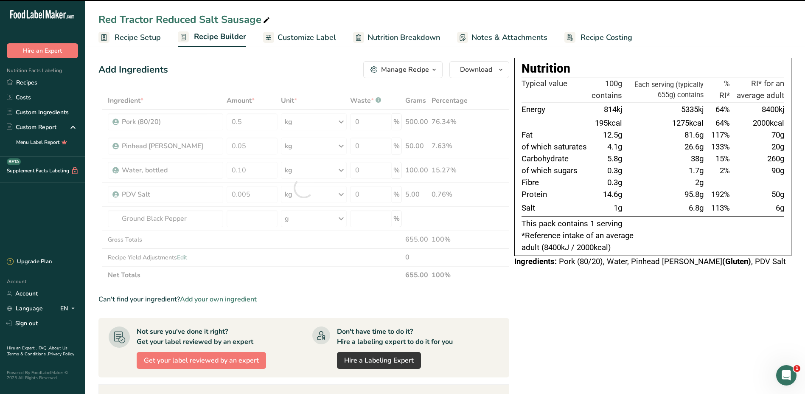
type input "0"
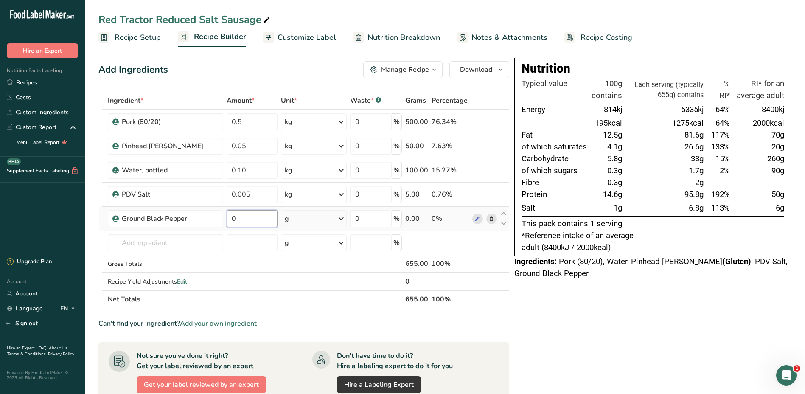
click at [242, 222] on input "0" at bounding box center [252, 218] width 51 height 17
type input "0.002"
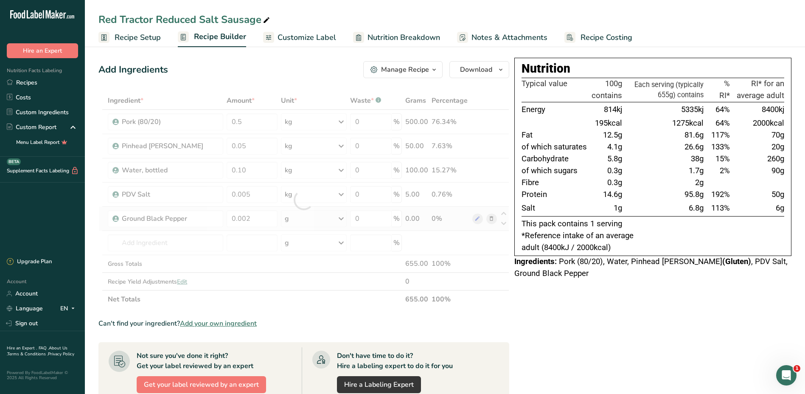
click at [341, 219] on div "Ingredient * Amount * Unit * Waste * .a-a{fill:#347362;}.b-a{fill:#fff;} Grams …" at bounding box center [303, 200] width 411 height 216
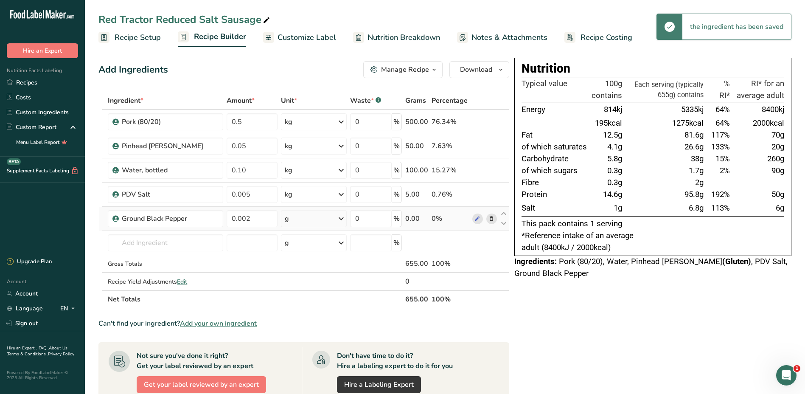
click at [342, 217] on icon at bounding box center [341, 218] width 10 height 15
click at [298, 263] on div "kg" at bounding box center [321, 263] width 71 height 12
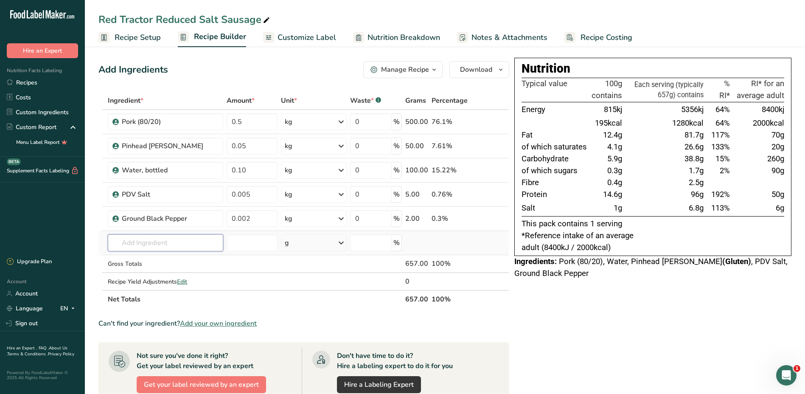
click at [160, 245] on input "text" at bounding box center [165, 242] width 115 height 17
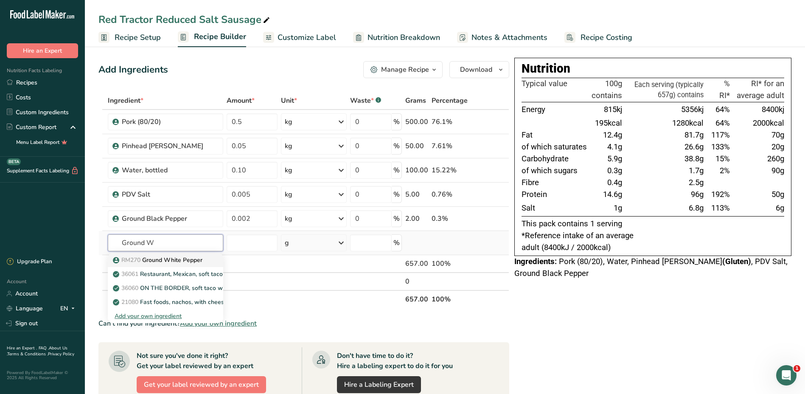
type input "Ground W"
click at [171, 261] on p "RM270 Ground White Pepper" at bounding box center [159, 259] width 88 height 9
type input "Ground White Pepper"
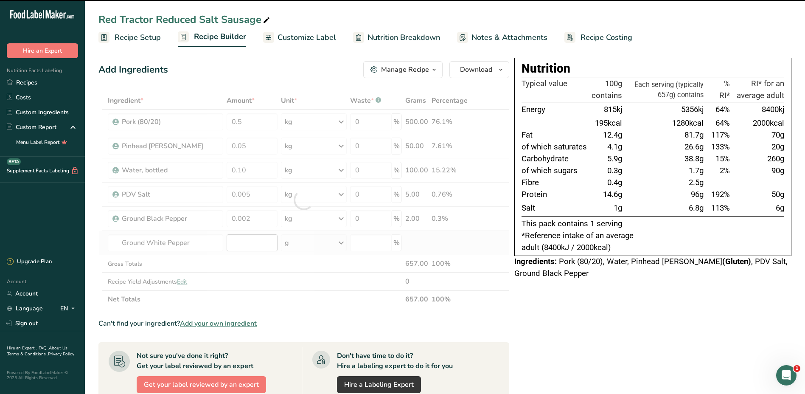
type input "0"
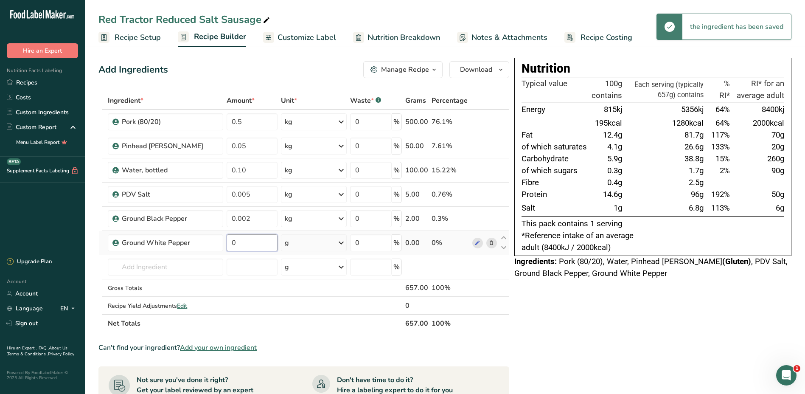
click at [255, 248] on input "0" at bounding box center [252, 242] width 51 height 17
type input "0.002"
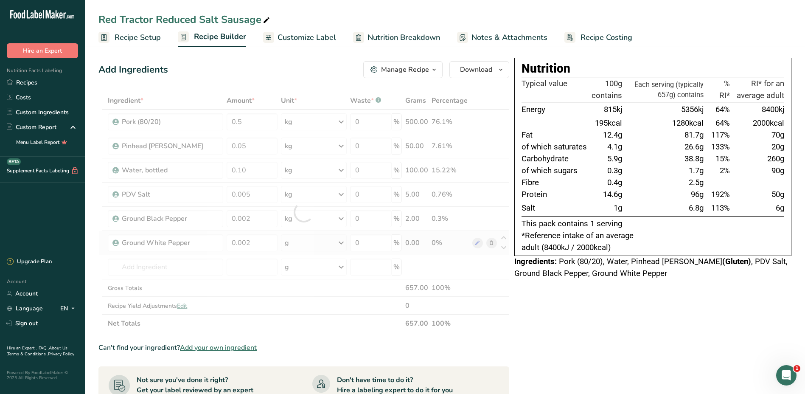
click at [343, 244] on div "Ingredient * Amount * Unit * Waste * .a-a{fill:#347362;}.b-a{fill:#fff;} Grams …" at bounding box center [303, 212] width 411 height 241
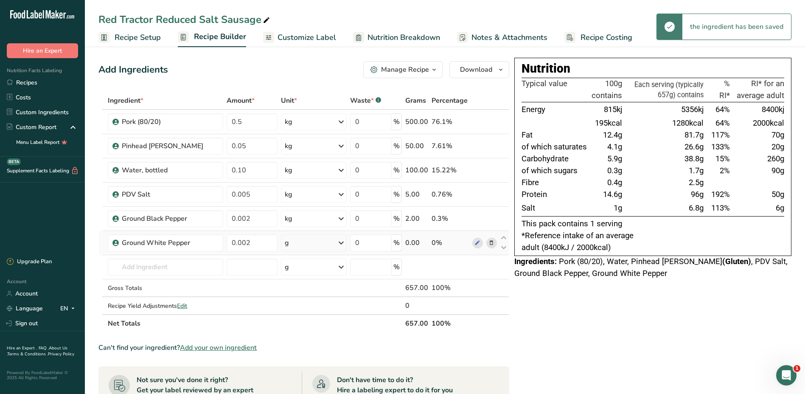
click at [343, 244] on icon at bounding box center [341, 242] width 10 height 15
click at [295, 285] on div "kg" at bounding box center [321, 287] width 71 height 12
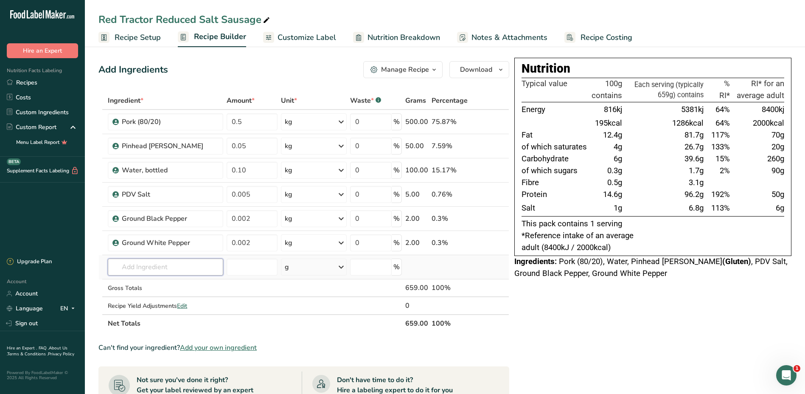
click at [186, 264] on input "text" at bounding box center [165, 266] width 115 height 17
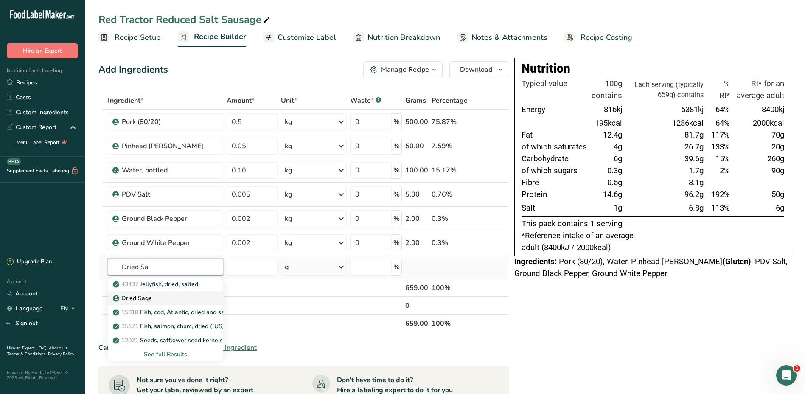
type input "Dried Sa"
click at [153, 300] on div "Dried Sage" at bounding box center [159, 298] width 88 height 9
type input "Dried Sage"
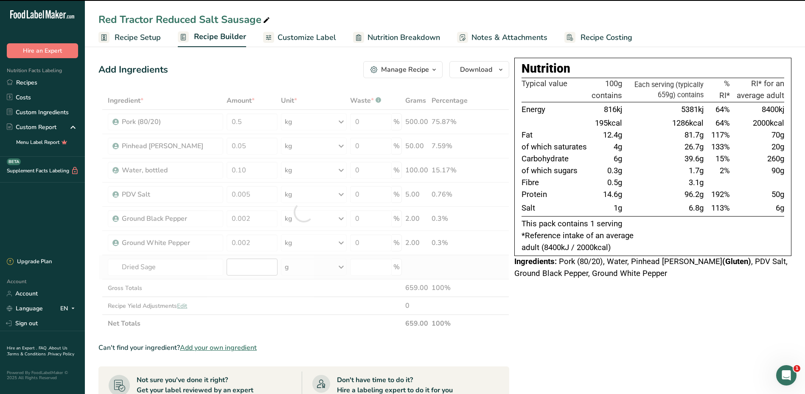
type input "0"
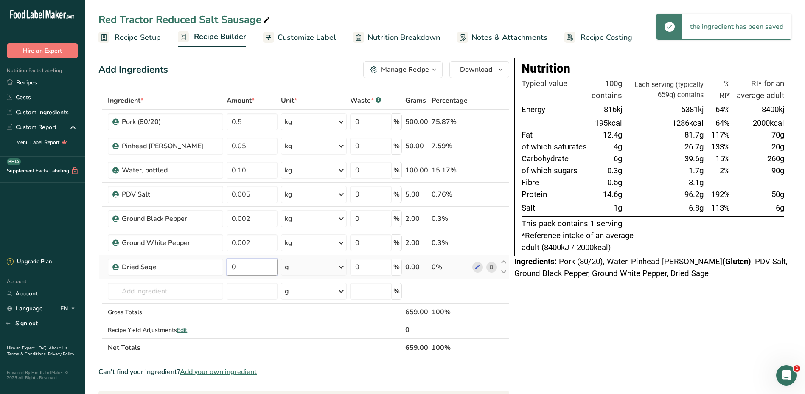
click at [244, 269] on input "0" at bounding box center [252, 266] width 51 height 17
type input "0.003"
click at [342, 269] on div "Ingredient * Amount * Unit * Waste * .a-a{fill:#347362;}.b-a{fill:#fff;} Grams …" at bounding box center [303, 224] width 411 height 265
click at [342, 269] on icon at bounding box center [341, 266] width 10 height 15
click at [302, 312] on div "kg" at bounding box center [321, 311] width 71 height 12
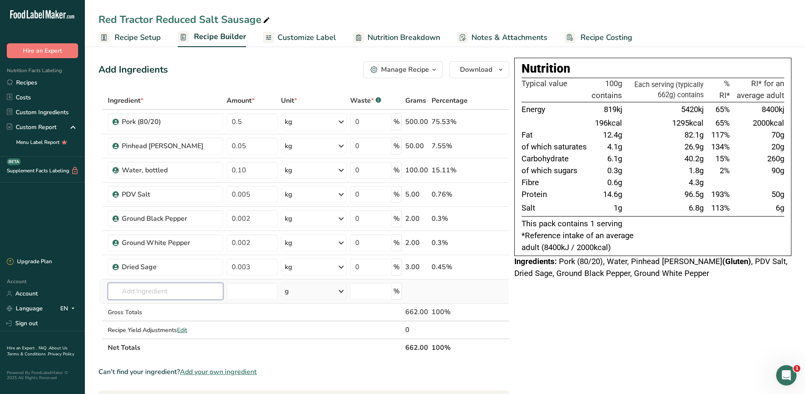
click at [150, 292] on input "text" at bounding box center [165, 291] width 115 height 17
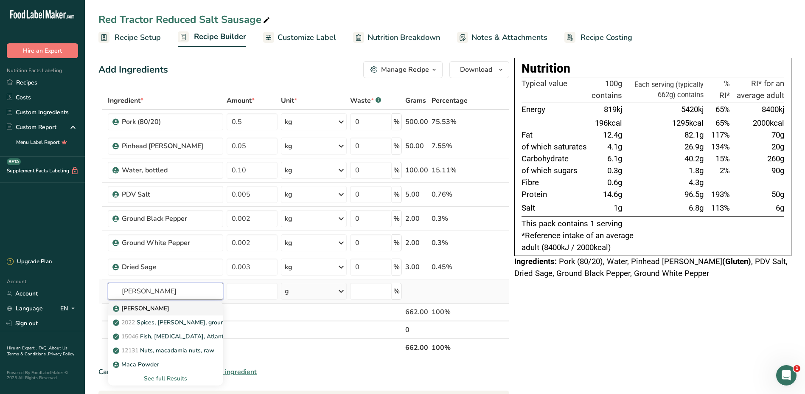
type input "[PERSON_NAME]"
click at [151, 308] on div "[PERSON_NAME]" at bounding box center [159, 308] width 88 height 9
type input "[PERSON_NAME]"
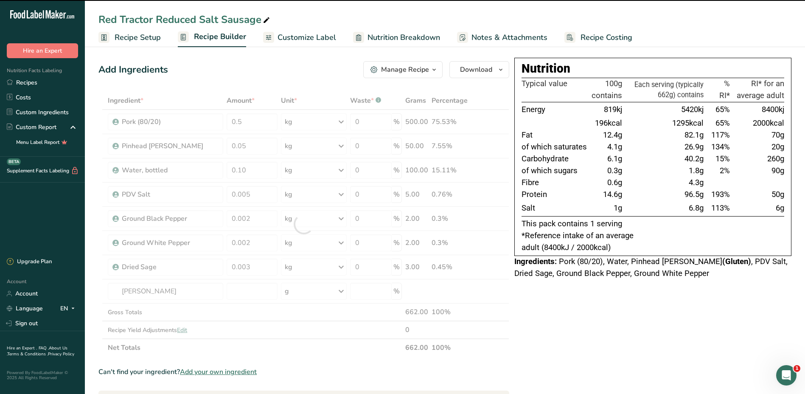
type input "0"
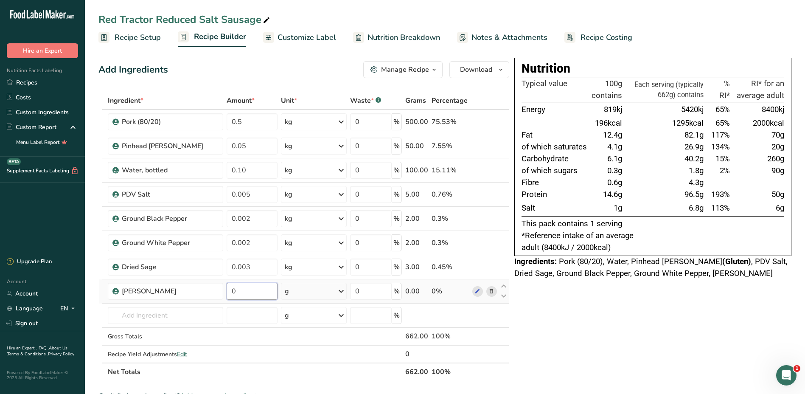
drag, startPoint x: 247, startPoint y: 294, endPoint x: 265, endPoint y: 285, distance: 19.9
click at [248, 293] on input "0" at bounding box center [252, 291] width 51 height 17
type input "0.001"
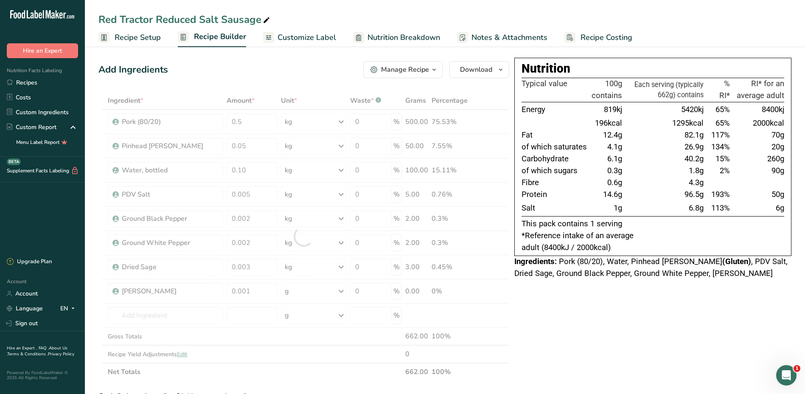
click at [343, 293] on div "Ingredient * Amount * Unit * Waste * .a-a{fill:#347362;}.b-a{fill:#fff;} Grams …" at bounding box center [303, 236] width 411 height 289
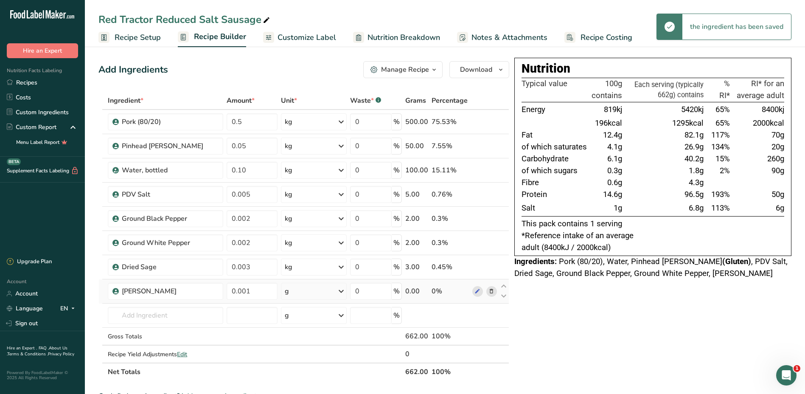
click at [340, 290] on icon at bounding box center [341, 290] width 10 height 15
click at [301, 339] on div "kg" at bounding box center [321, 335] width 71 height 12
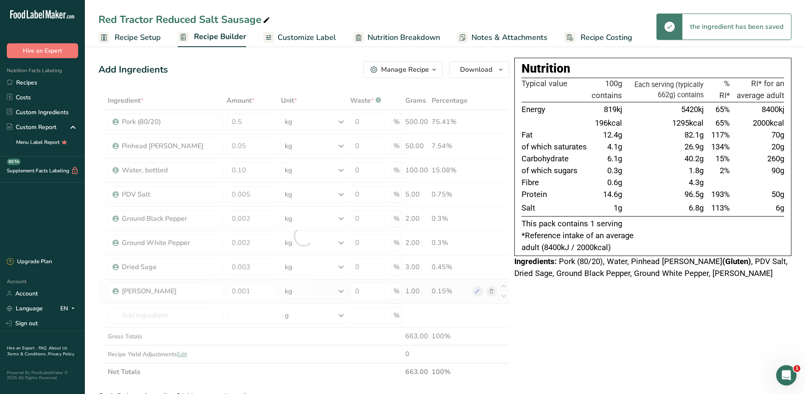
click at [301, 339] on div at bounding box center [303, 236] width 411 height 289
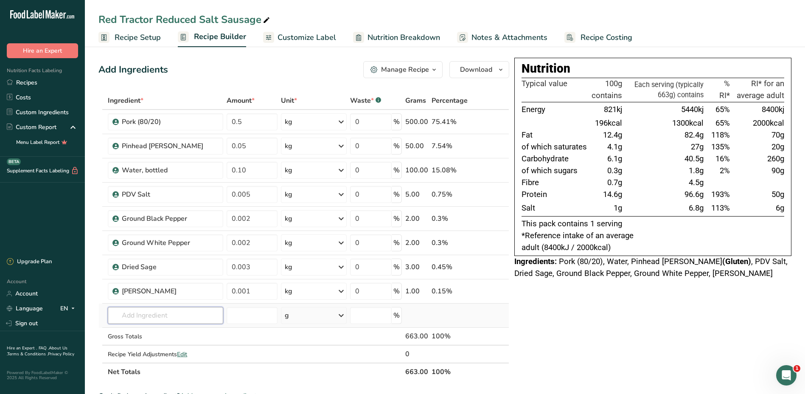
click at [174, 317] on input "text" at bounding box center [165, 315] width 115 height 17
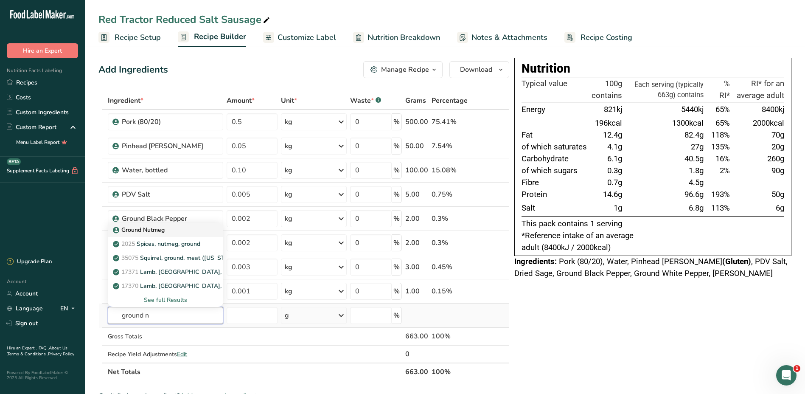
type input "ground n"
click at [161, 229] on p "Ground Nutmeg" at bounding box center [140, 229] width 50 height 9
type input "Ground Nutmeg"
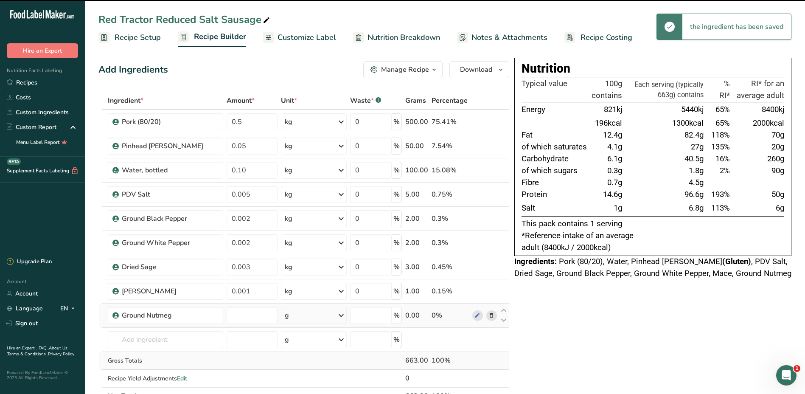
type input "0"
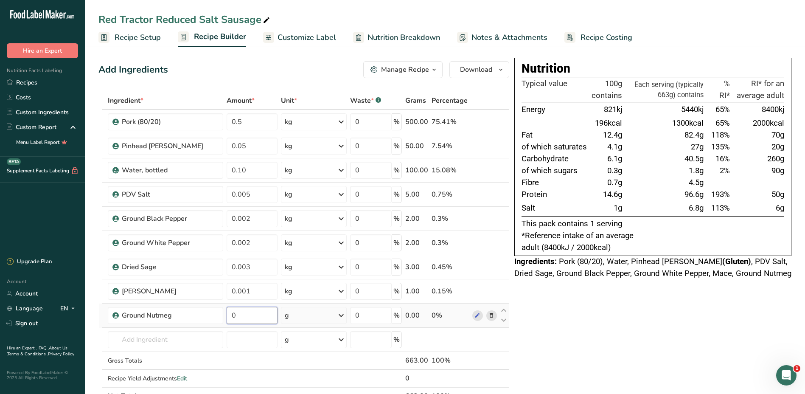
click at [236, 317] on input "0" at bounding box center [252, 315] width 51 height 17
type input "0.0004"
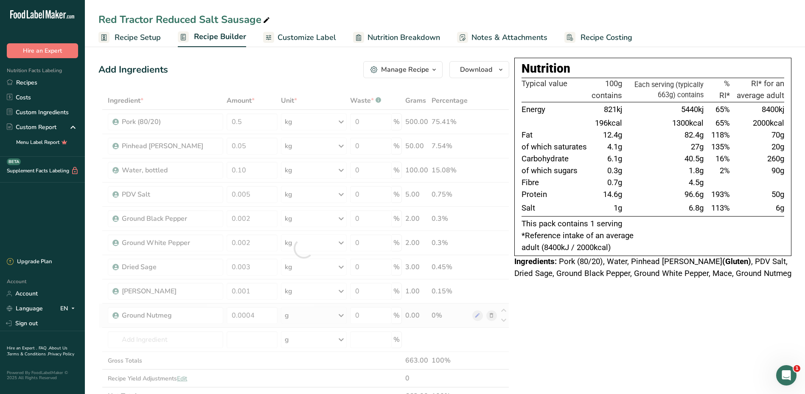
click at [342, 315] on div "Ingredient * Amount * Unit * Waste * .a-a{fill:#347362;}.b-a{fill:#fff;} Grams …" at bounding box center [303, 248] width 411 height 313
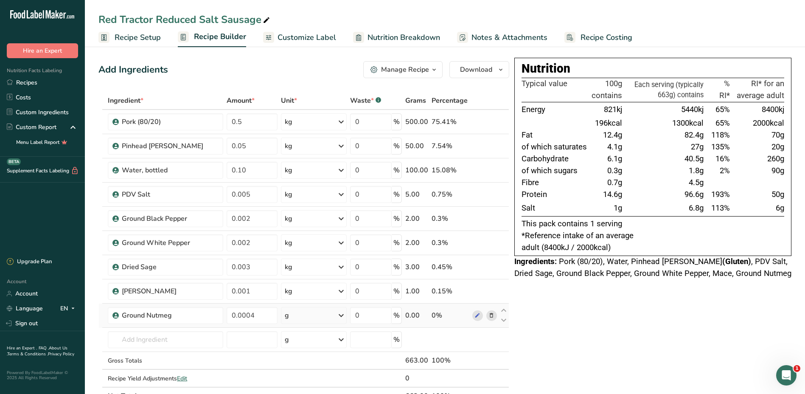
click at [341, 316] on icon at bounding box center [341, 315] width 10 height 15
click at [297, 363] on div "kg" at bounding box center [321, 359] width 71 height 12
click at [174, 341] on input "text" at bounding box center [165, 339] width 115 height 17
type input "sodium met"
click at [172, 314] on p "RM276 Sodium Metabisulphite - A14265" at bounding box center [173, 310] width 117 height 9
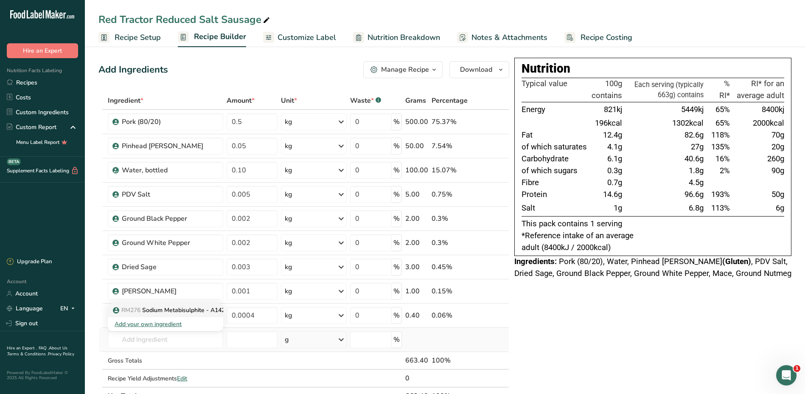
type input "Sodium Metabisulphite - A14265"
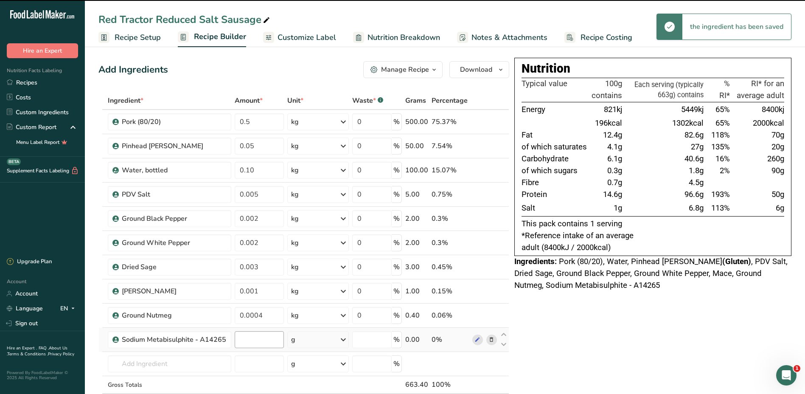
type input "0"
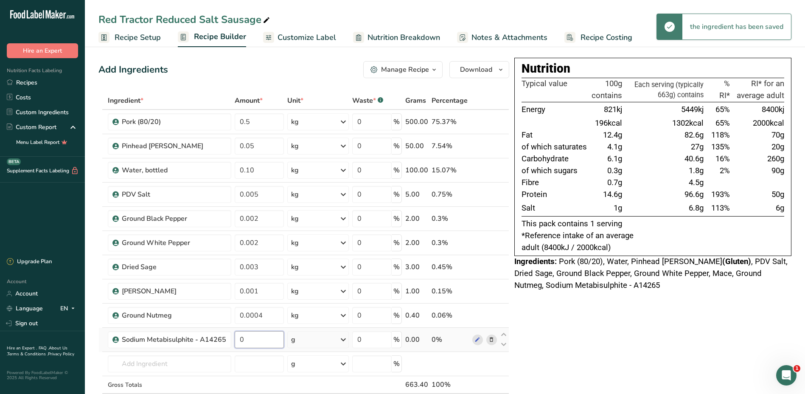
click at [265, 341] on input "0" at bounding box center [259, 339] width 49 height 17
type input "0.0003"
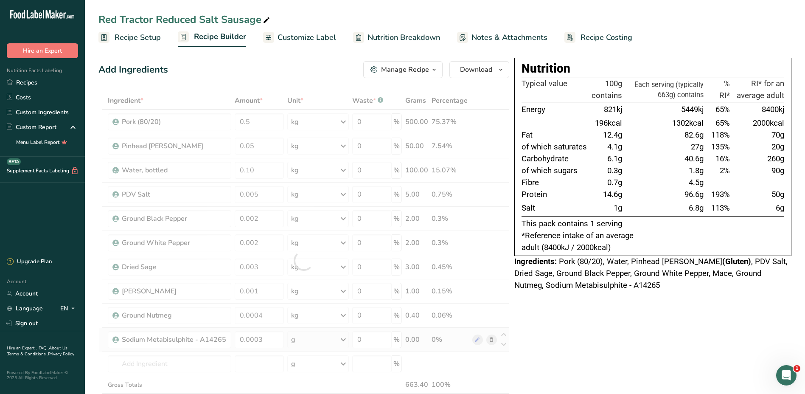
click at [344, 341] on div "Ingredient * Amount * Unit * Waste * .a-a{fill:#347362;}.b-a{fill:#fff;} Grams …" at bounding box center [303, 260] width 411 height 337
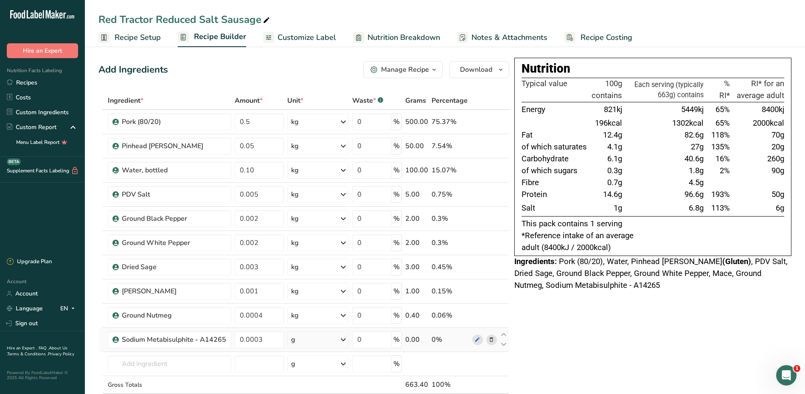
click at [344, 341] on icon at bounding box center [343, 339] width 10 height 15
click at [303, 382] on div "kg" at bounding box center [327, 384] width 71 height 12
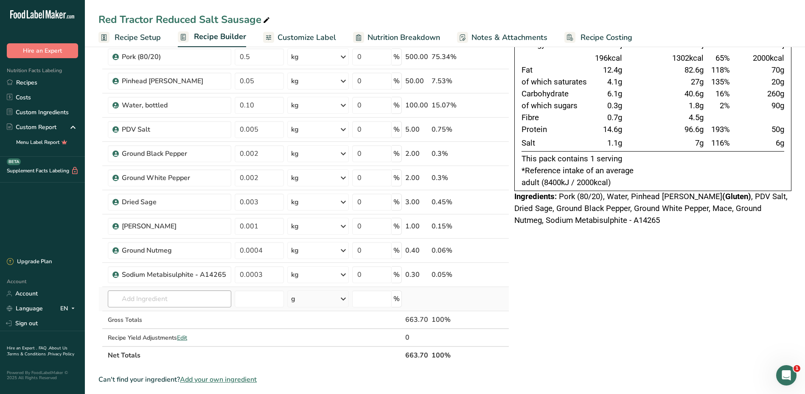
scroll to position [85, 0]
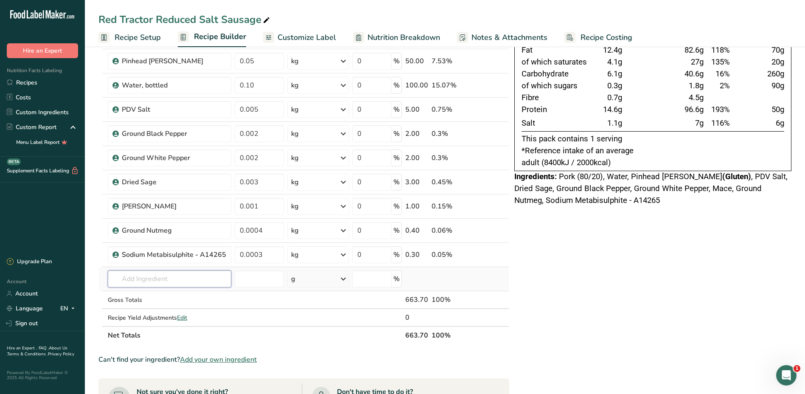
click at [177, 282] on input "text" at bounding box center [169, 278] width 123 height 17
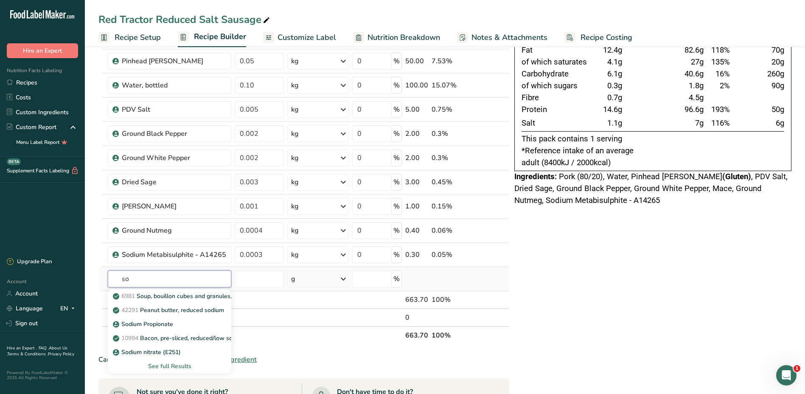
type input "s"
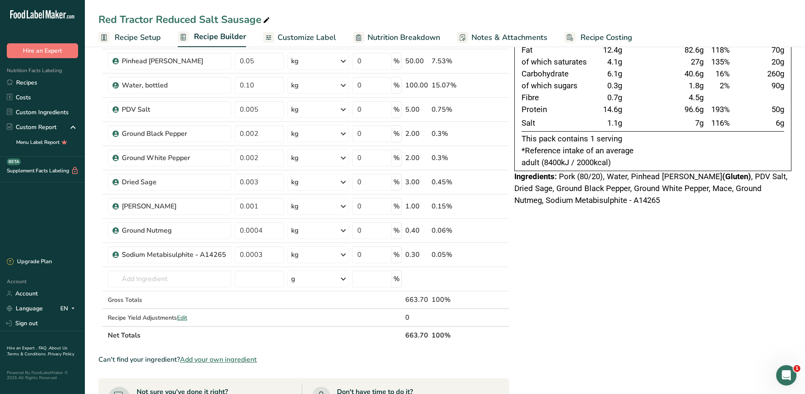
click at [593, 318] on div "Nutrition Typical value 100g contains Each serving (typically 664g) contains % …" at bounding box center [652, 293] width 277 height 641
click at [174, 280] on input "text" at bounding box center [169, 278] width 123 height 17
click at [219, 356] on span "Add your own ingredient" at bounding box center [218, 359] width 77 height 10
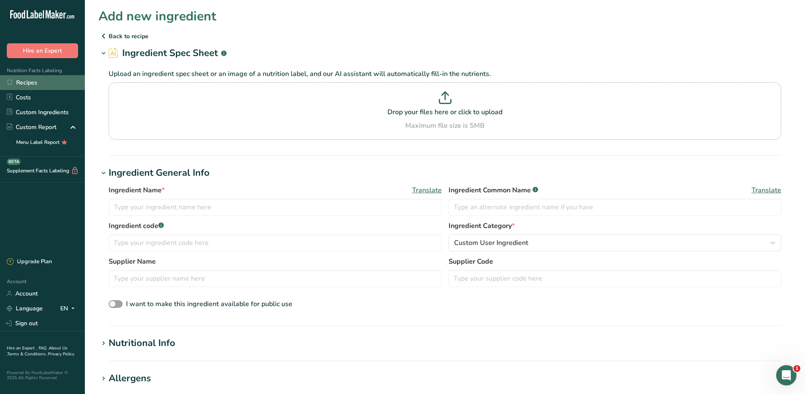
click at [35, 85] on link "Recipes" at bounding box center [42, 82] width 85 height 15
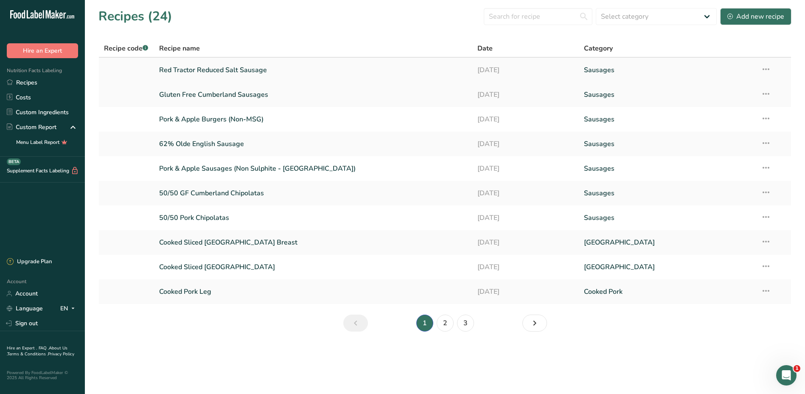
click at [227, 71] on link "Red Tractor Reduced Salt Sausage" at bounding box center [313, 70] width 309 height 18
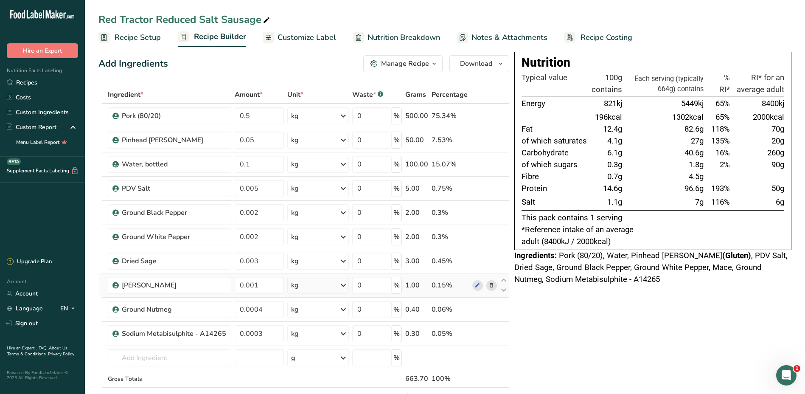
scroll to position [42, 0]
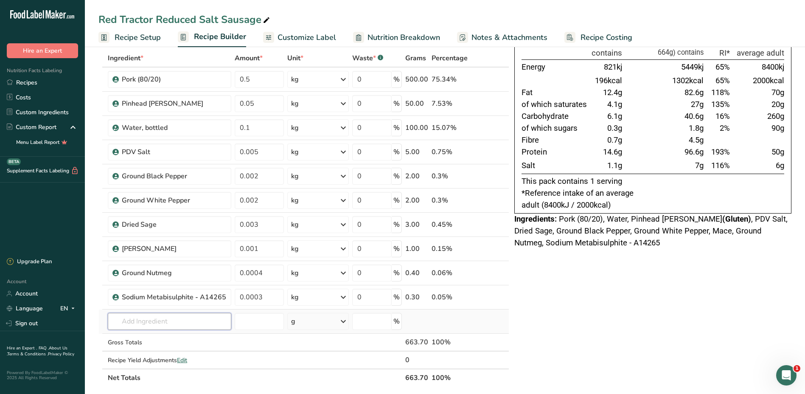
click at [191, 320] on input "text" at bounding box center [169, 321] width 123 height 17
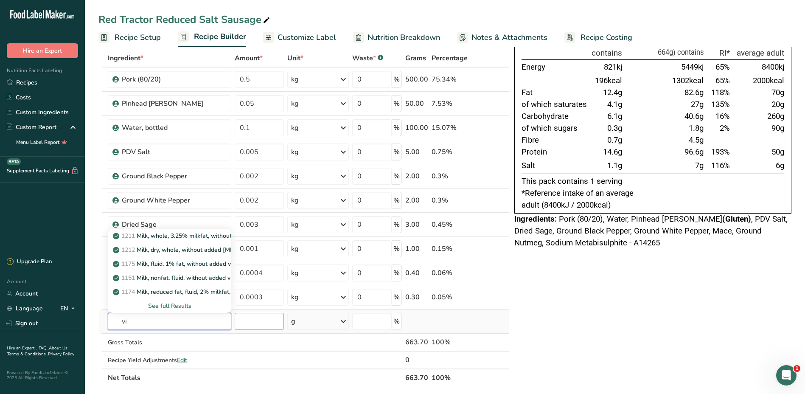
type input "v"
type input "a"
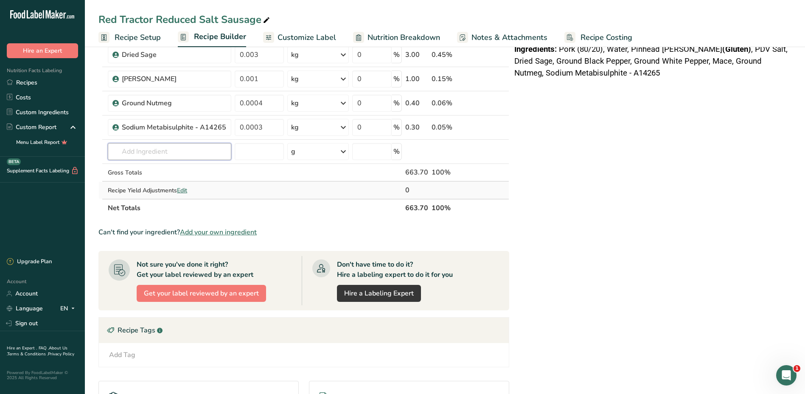
scroll to position [170, 0]
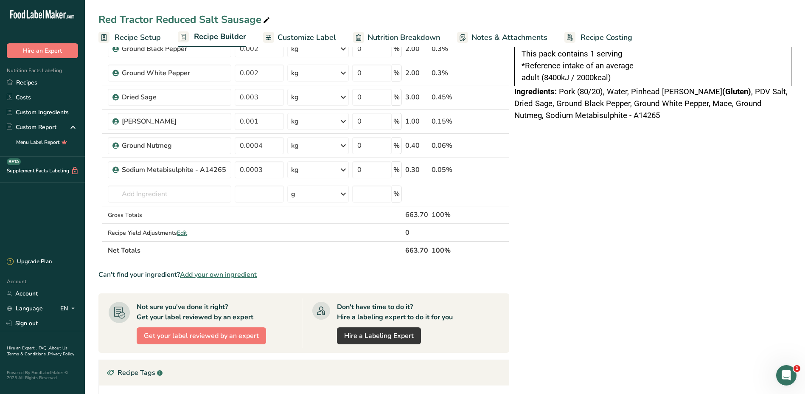
click at [639, 194] on div "Nutrition Typical value 100g contains Each serving (typically 664g) contains % …" at bounding box center [652, 208] width 277 height 641
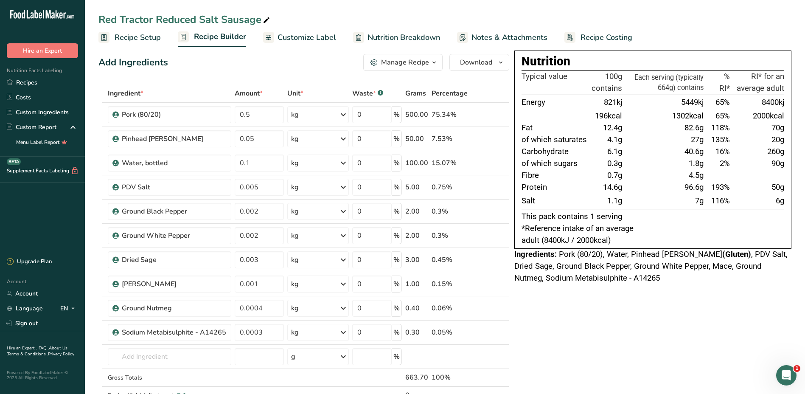
scroll to position [0, 0]
